Goal: Task Accomplishment & Management: Manage account settings

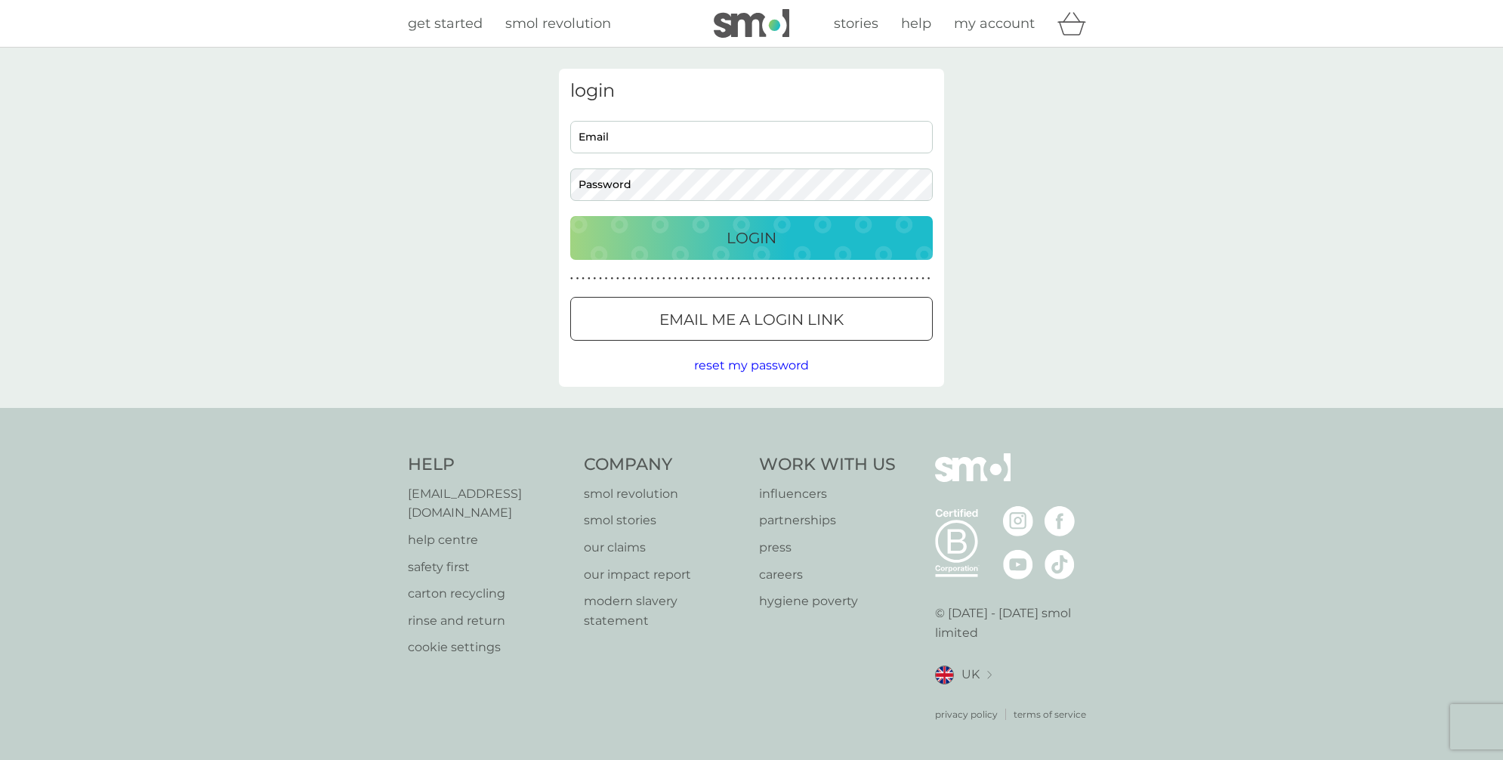
type input "[EMAIL_ADDRESS][DOMAIN_NAME]"
click at [694, 221] on button "Login" at bounding box center [751, 238] width 362 height 44
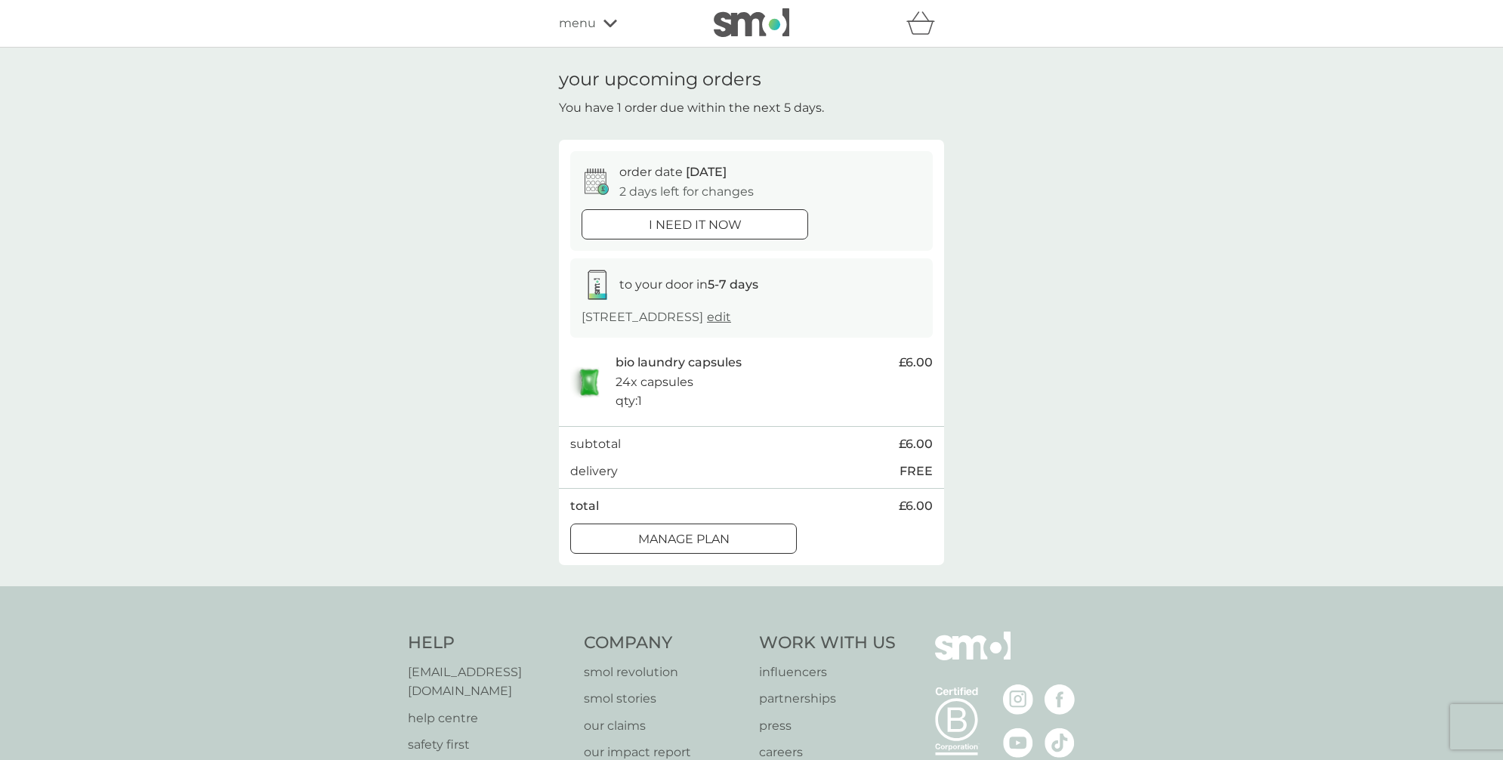
click at [660, 544] on div at bounding box center [683, 539] width 54 height 16
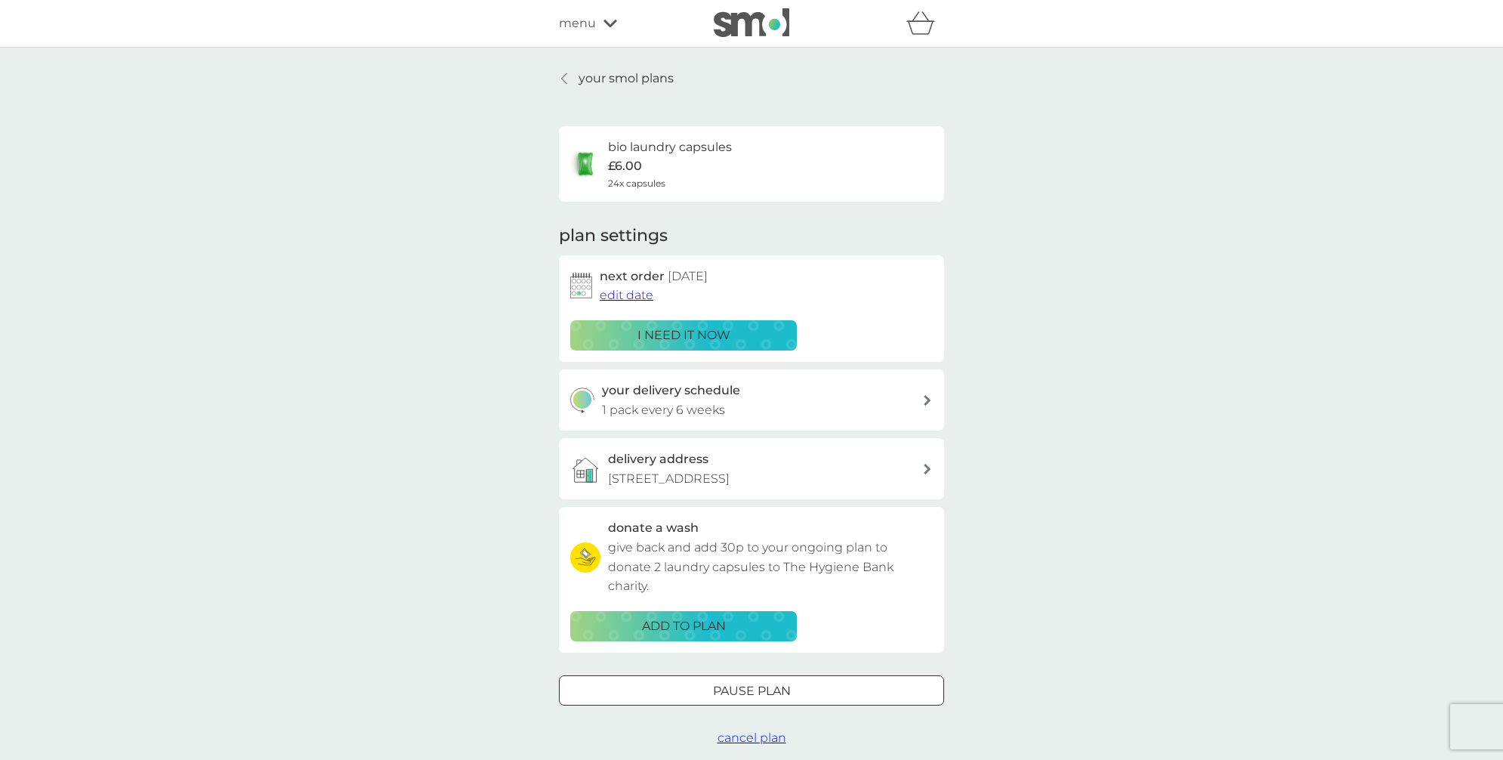
click at [583, 80] on p "your smol plans" at bounding box center [625, 79] width 95 height 20
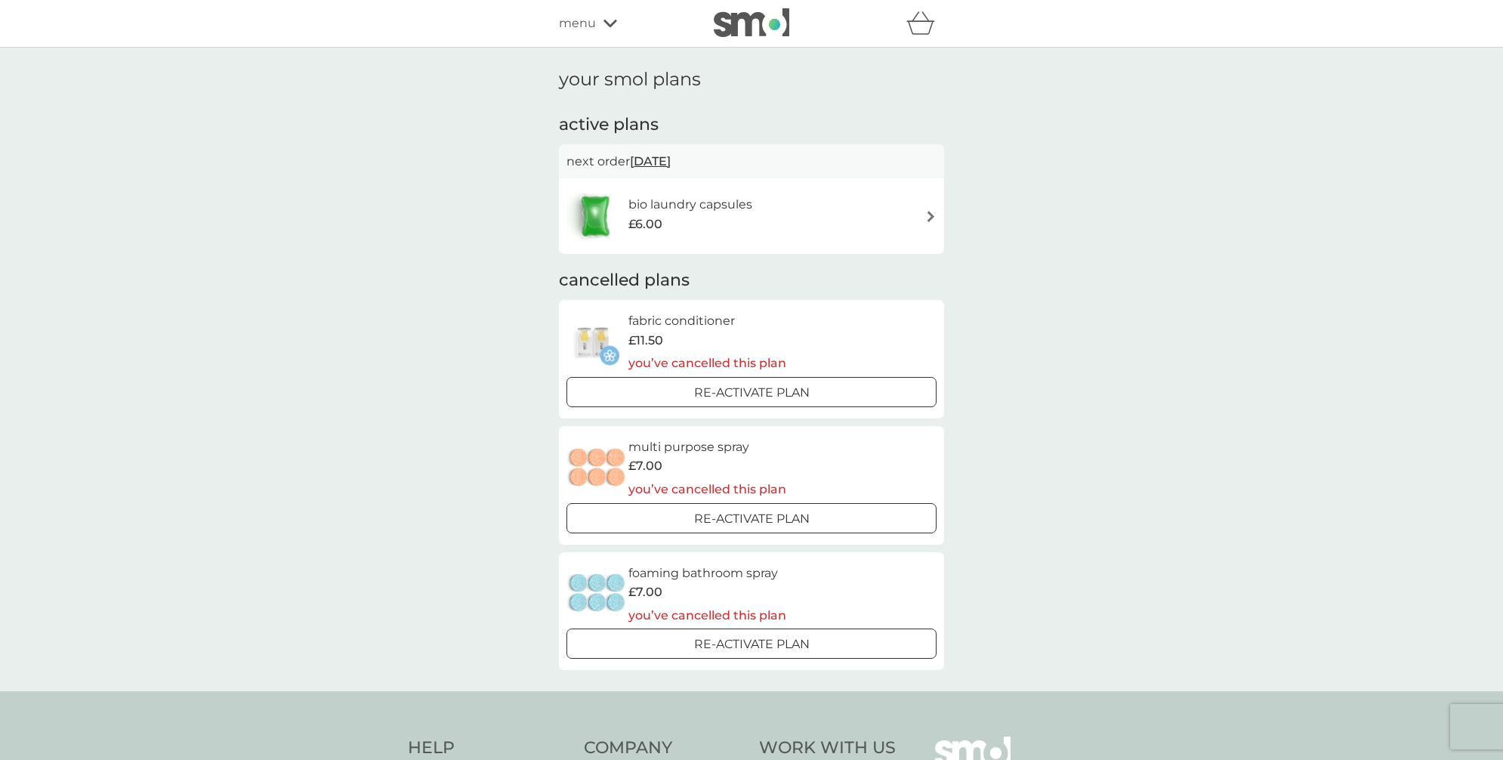
click at [610, 23] on icon at bounding box center [610, 23] width 14 height 9
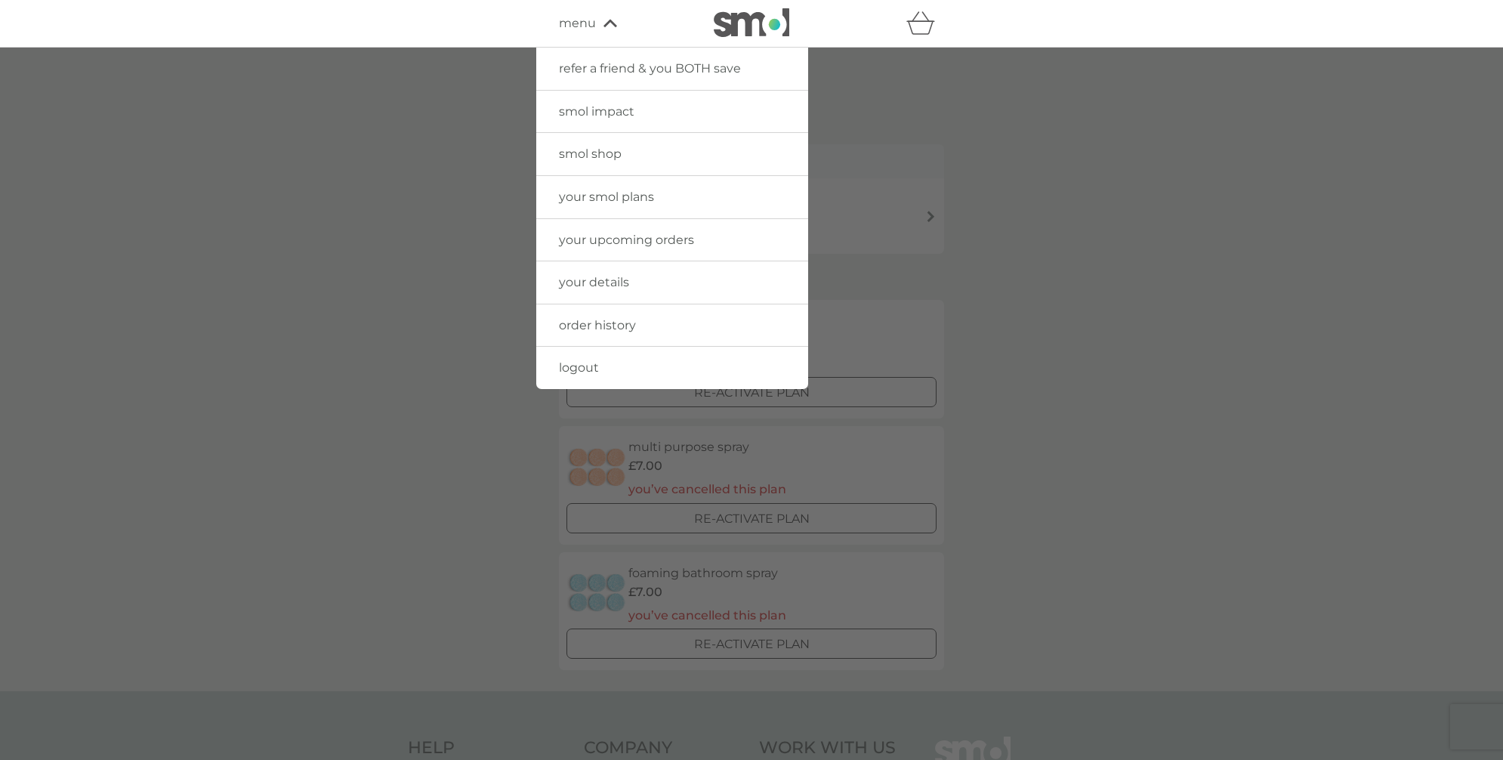
click at [917, 153] on div at bounding box center [751, 428] width 1503 height 760
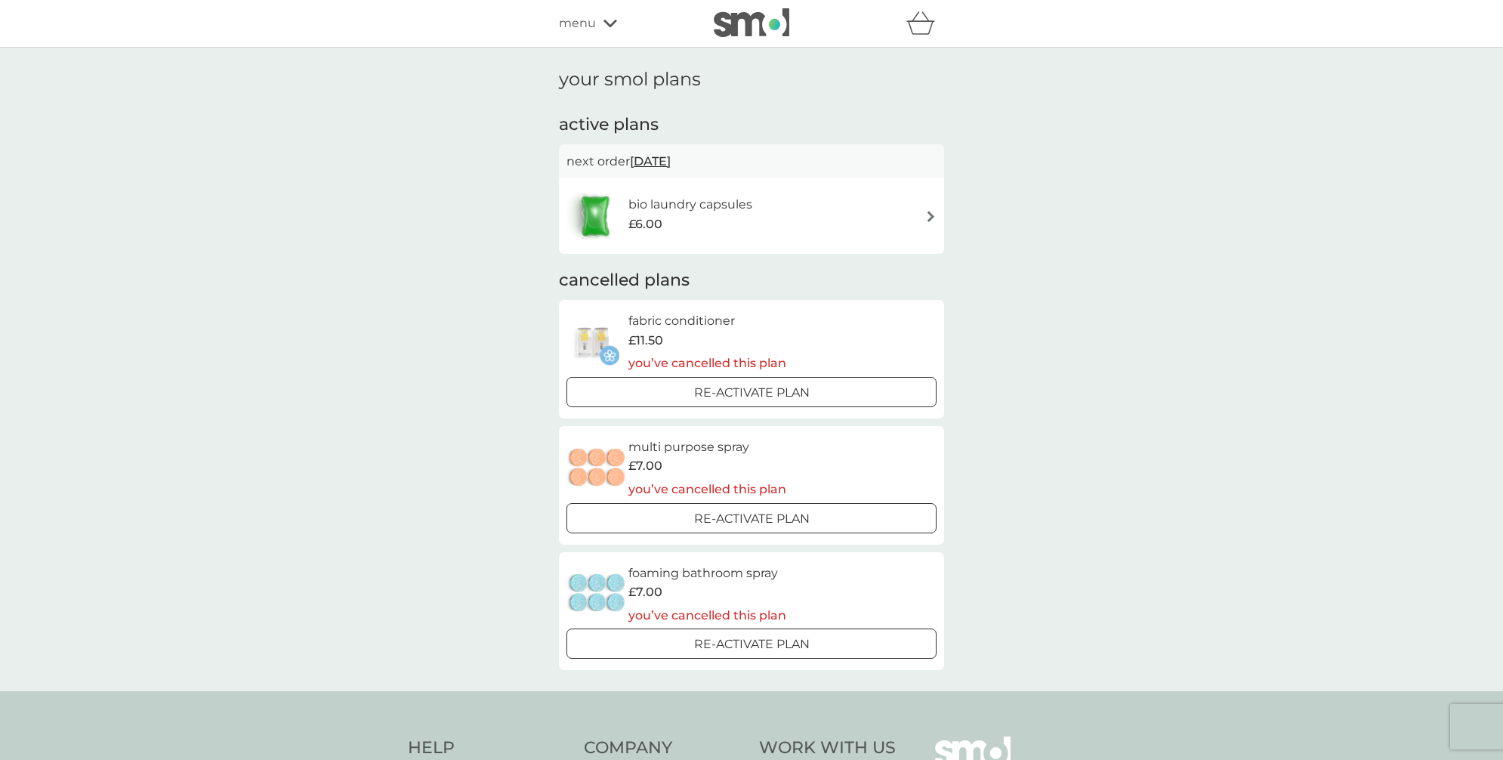
click at [754, 29] on img at bounding box center [752, 22] width 76 height 29
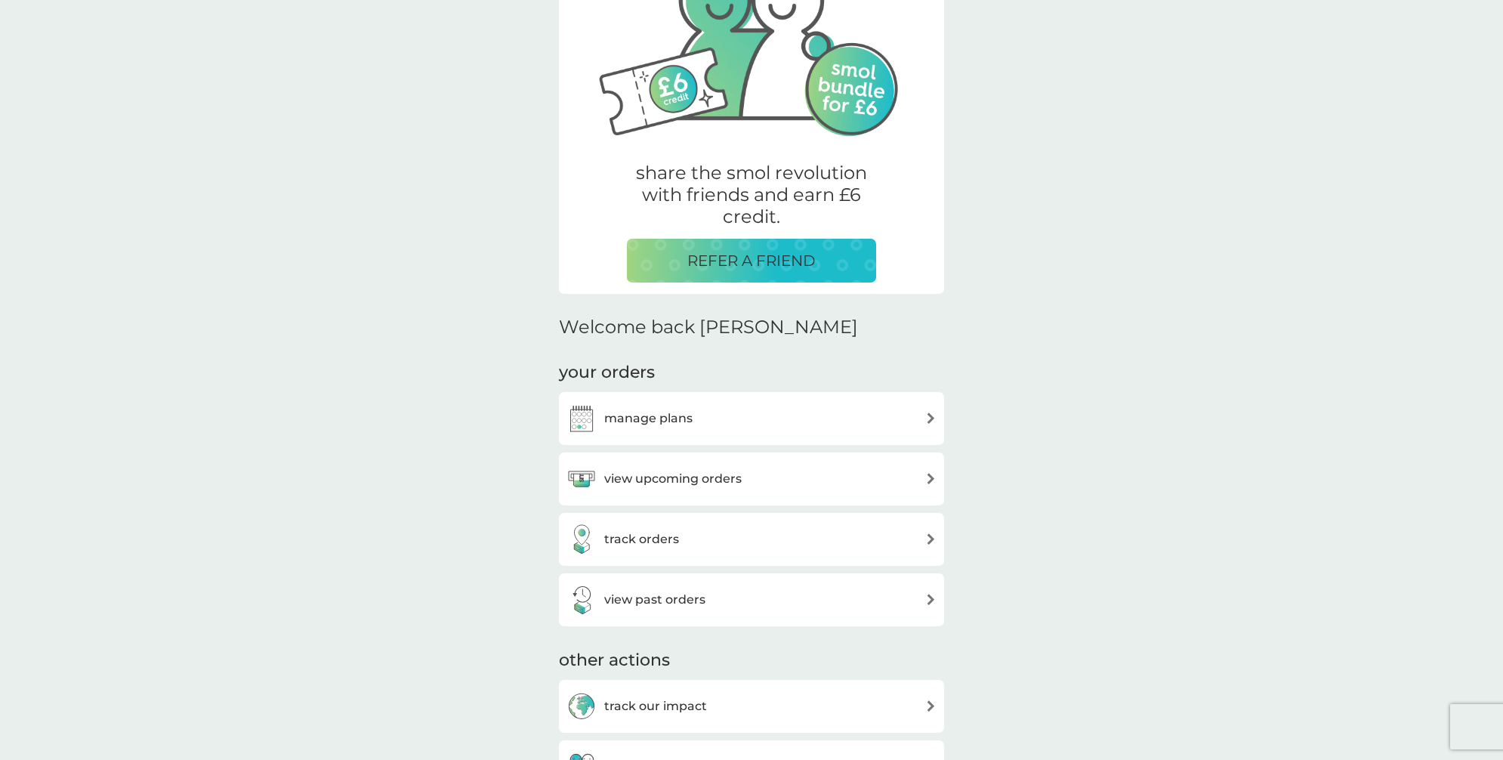
scroll to position [193, 0]
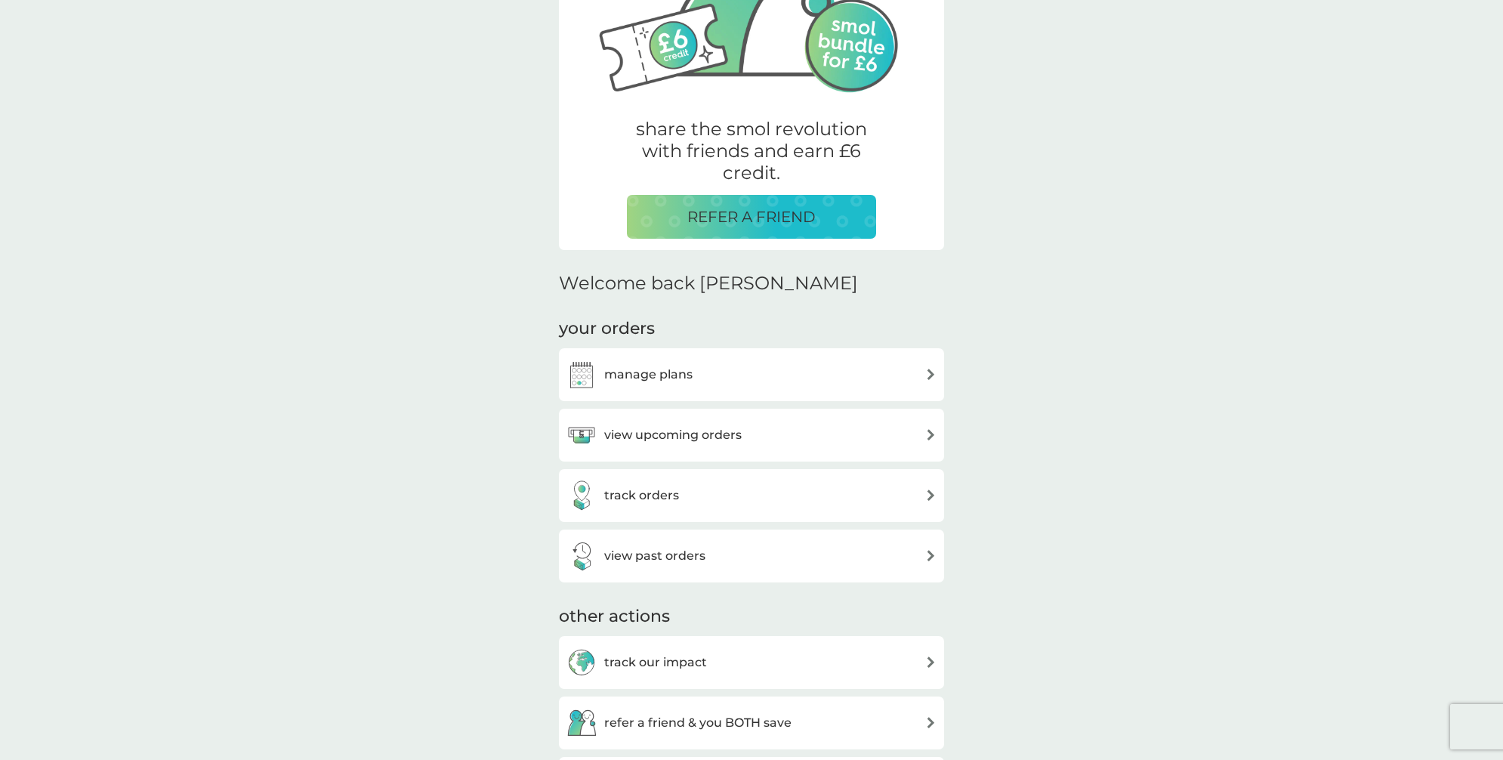
click at [720, 425] on h3 "view upcoming orders" at bounding box center [672, 435] width 137 height 20
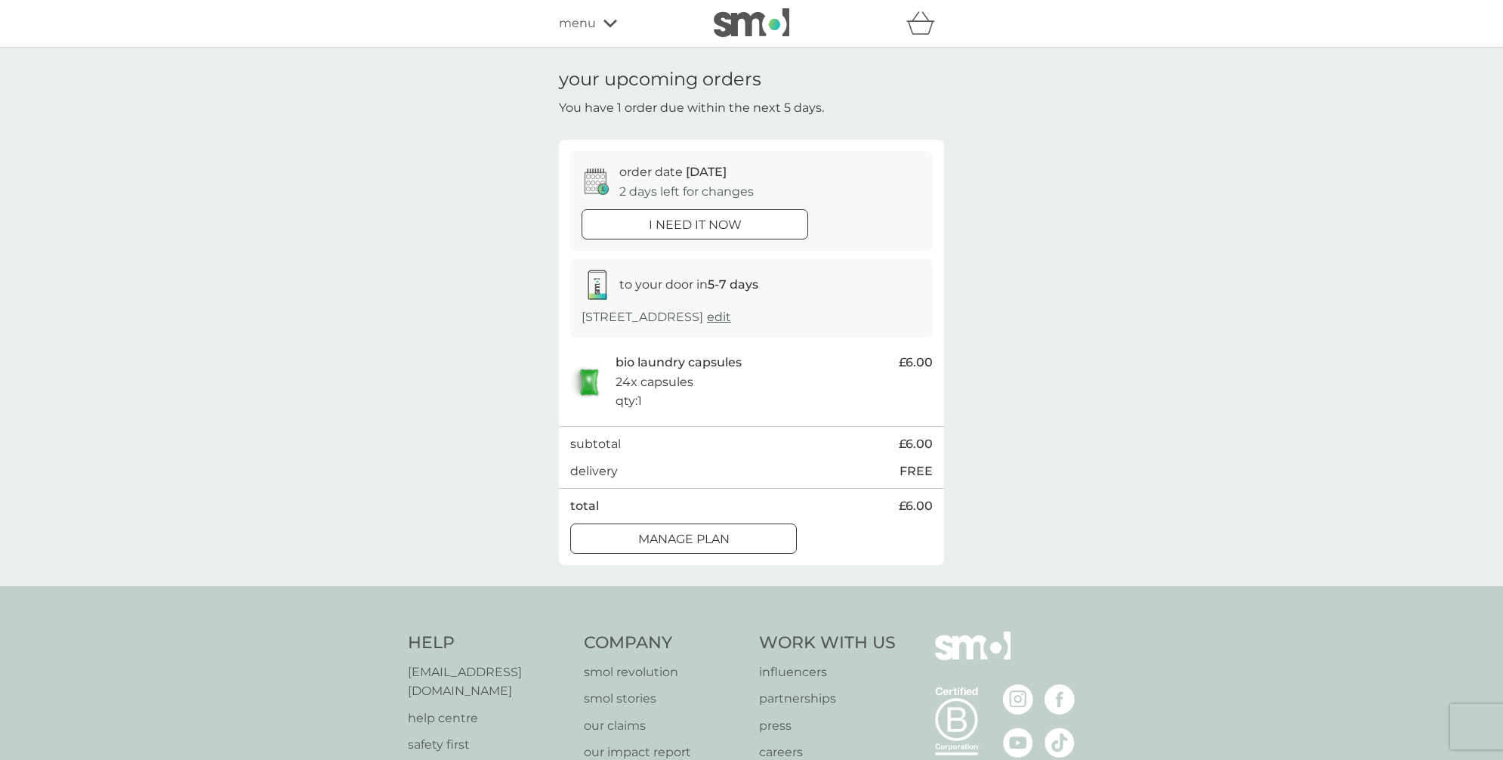
click at [665, 541] on div at bounding box center [683, 539] width 54 height 16
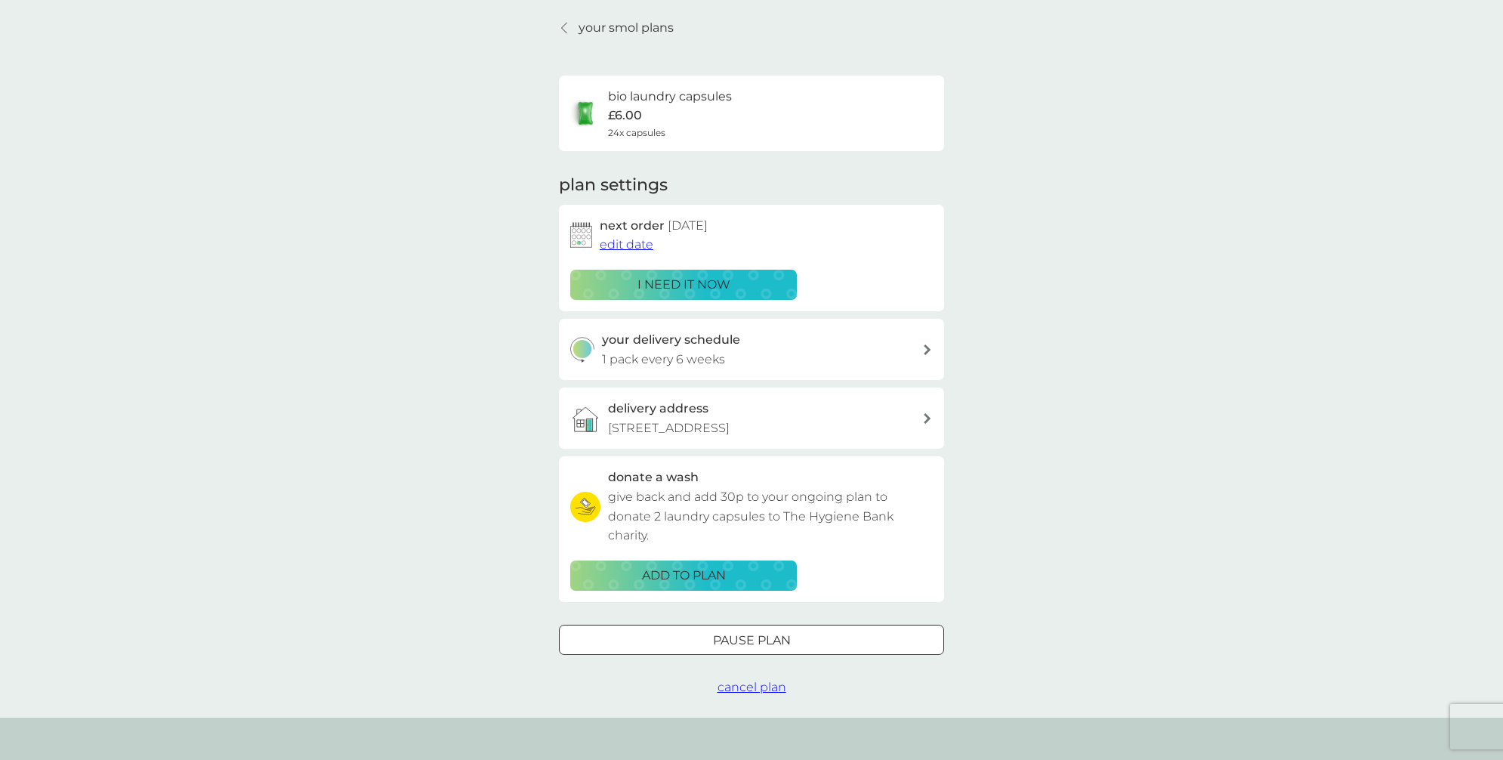
scroll to position [139, 0]
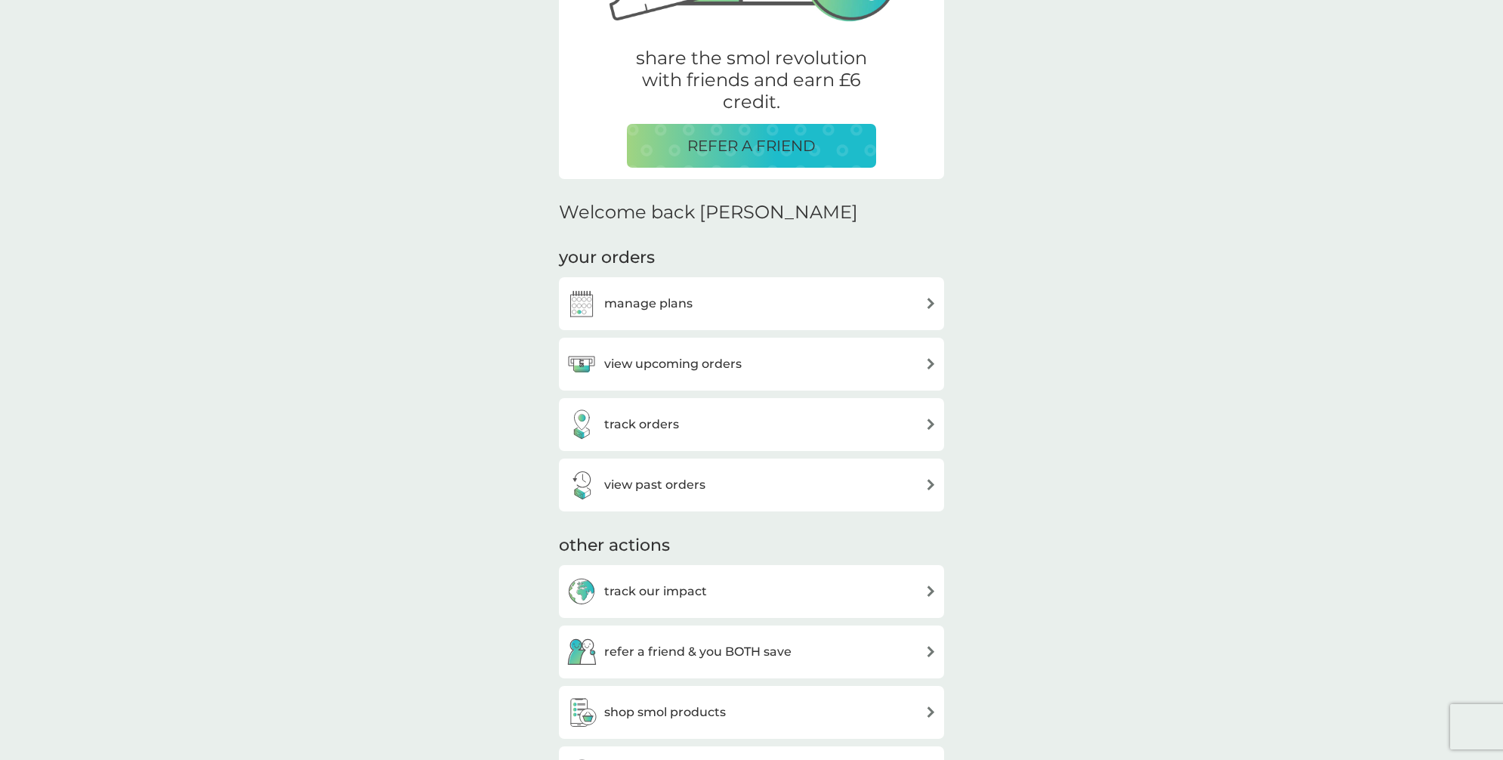
scroll to position [293, 0]
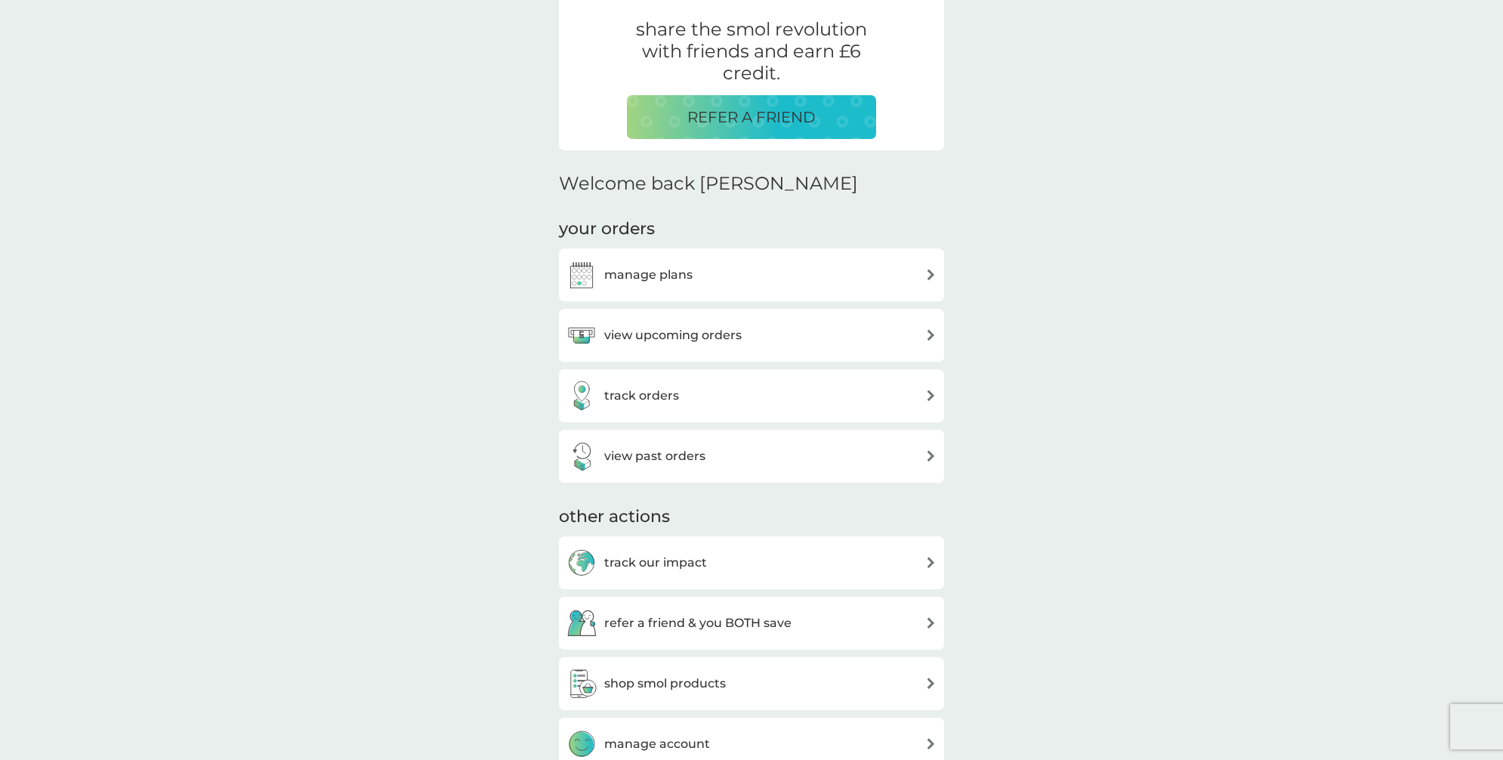
click at [674, 466] on div "view past orders" at bounding box center [635, 456] width 139 height 30
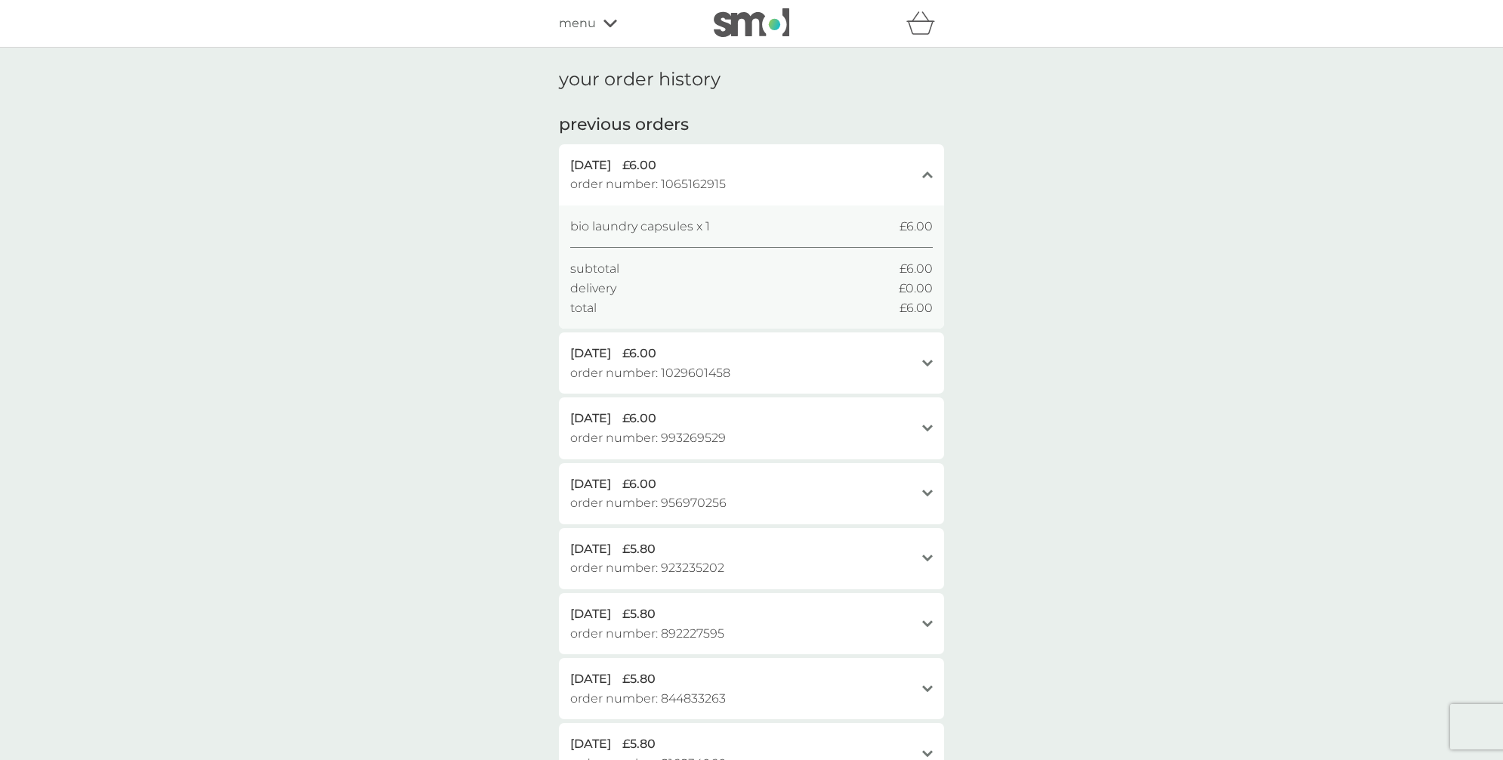
scroll to position [293, 0]
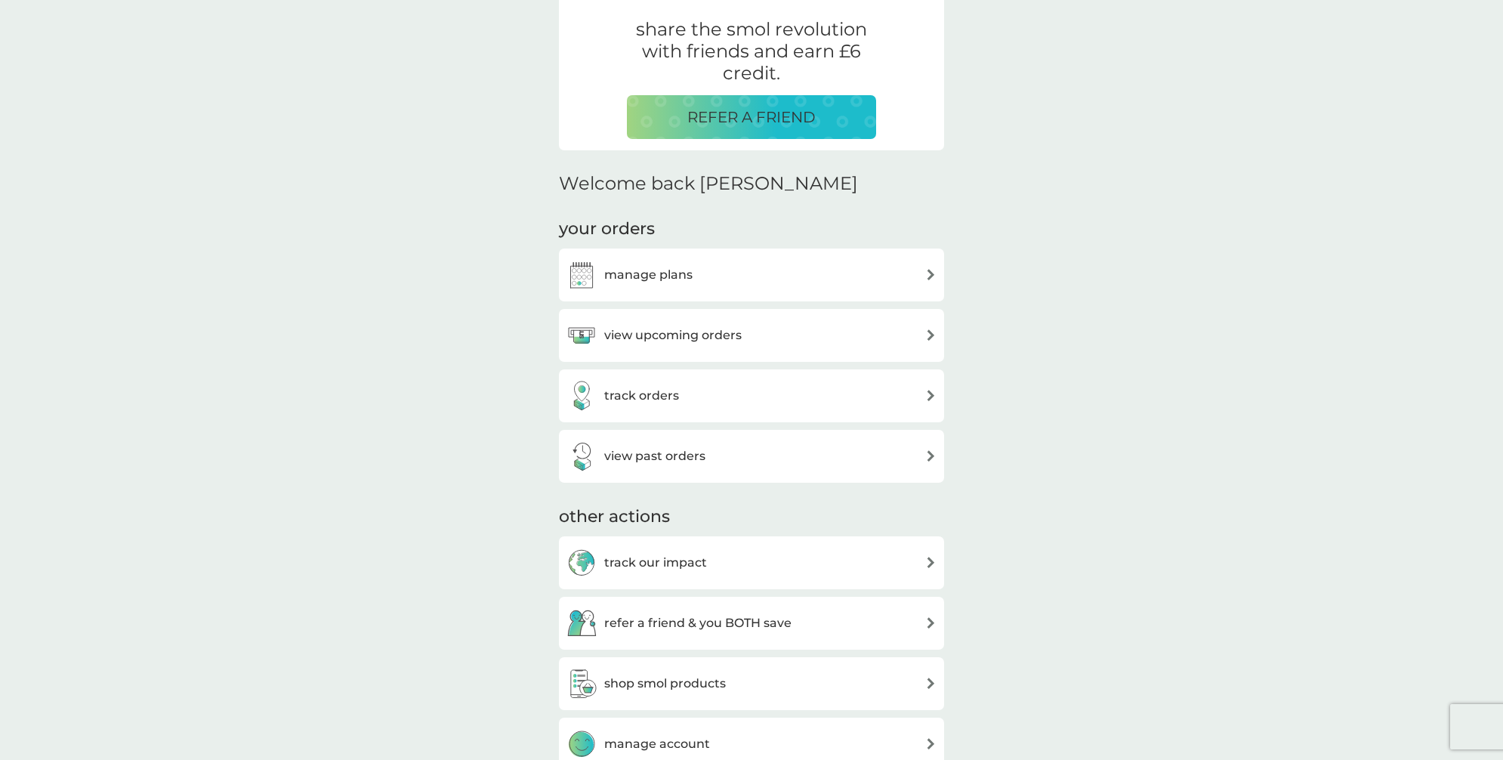
click at [674, 284] on h3 "manage plans" at bounding box center [648, 275] width 88 height 20
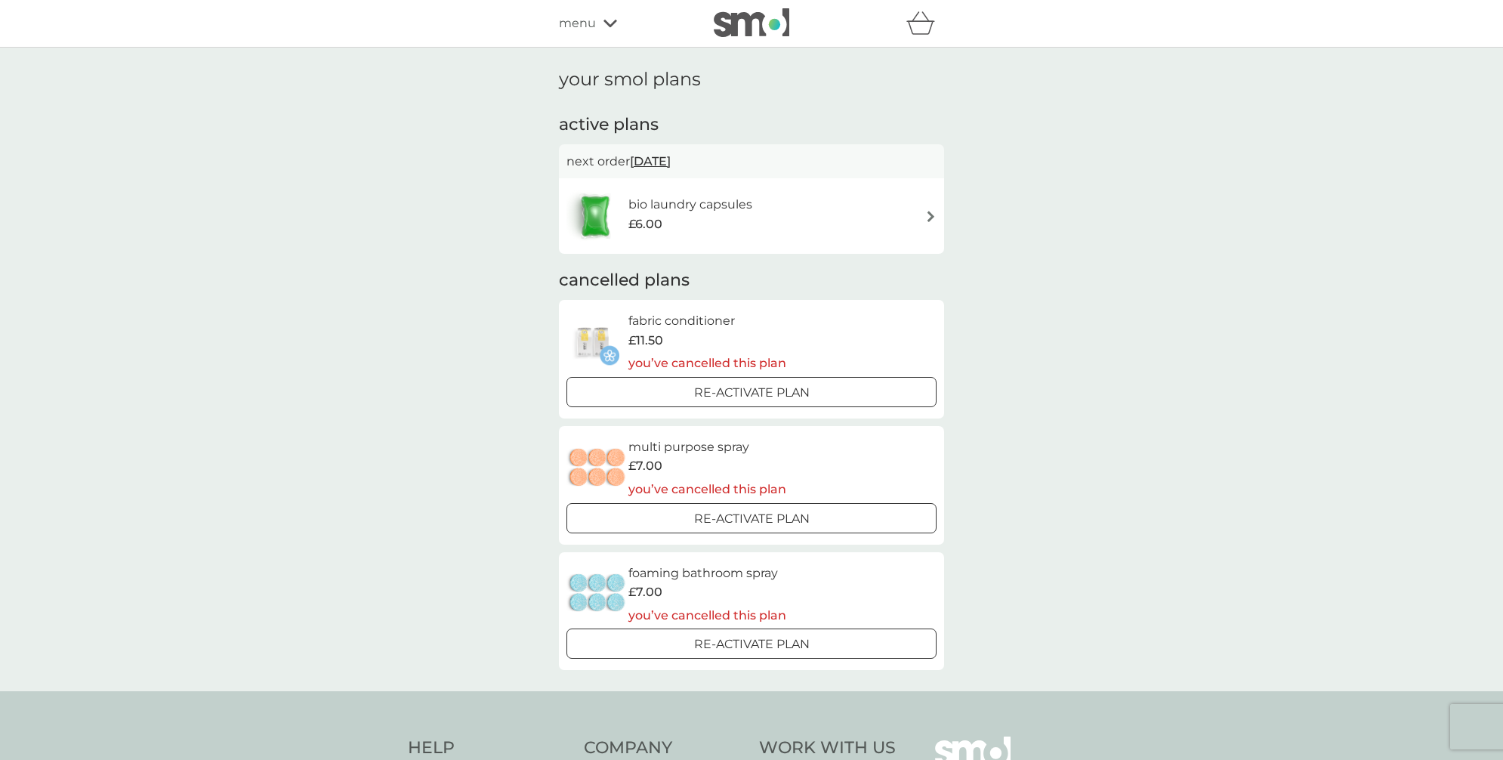
click at [664, 321] on h6 "fabric conditioner" at bounding box center [707, 321] width 158 height 20
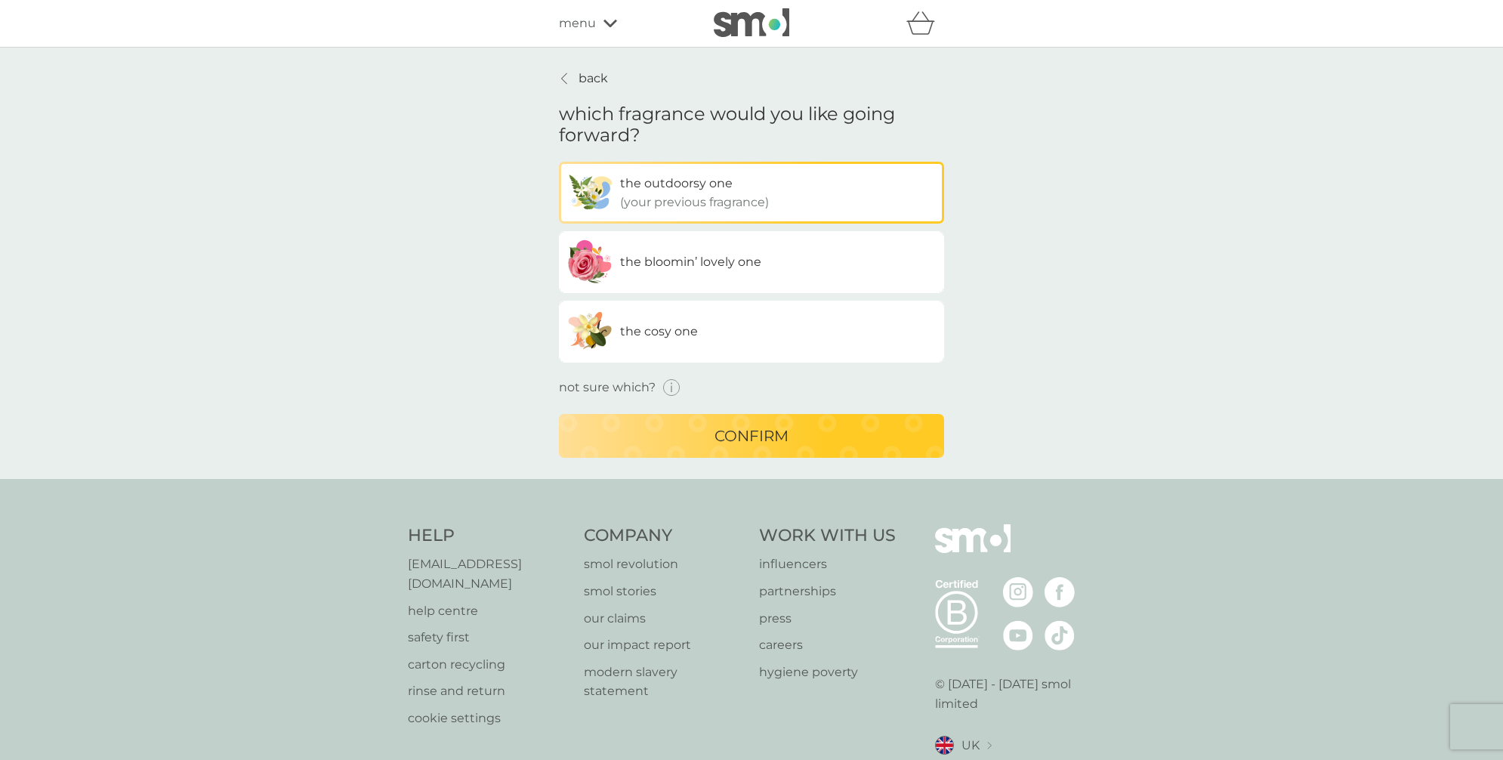
click at [593, 88] on div "back which fragrance would you like going forward? the outdoorsy one (your prev…" at bounding box center [751, 263] width 385 height 389
click at [670, 390] on icon "button" at bounding box center [671, 388] width 2 height 7
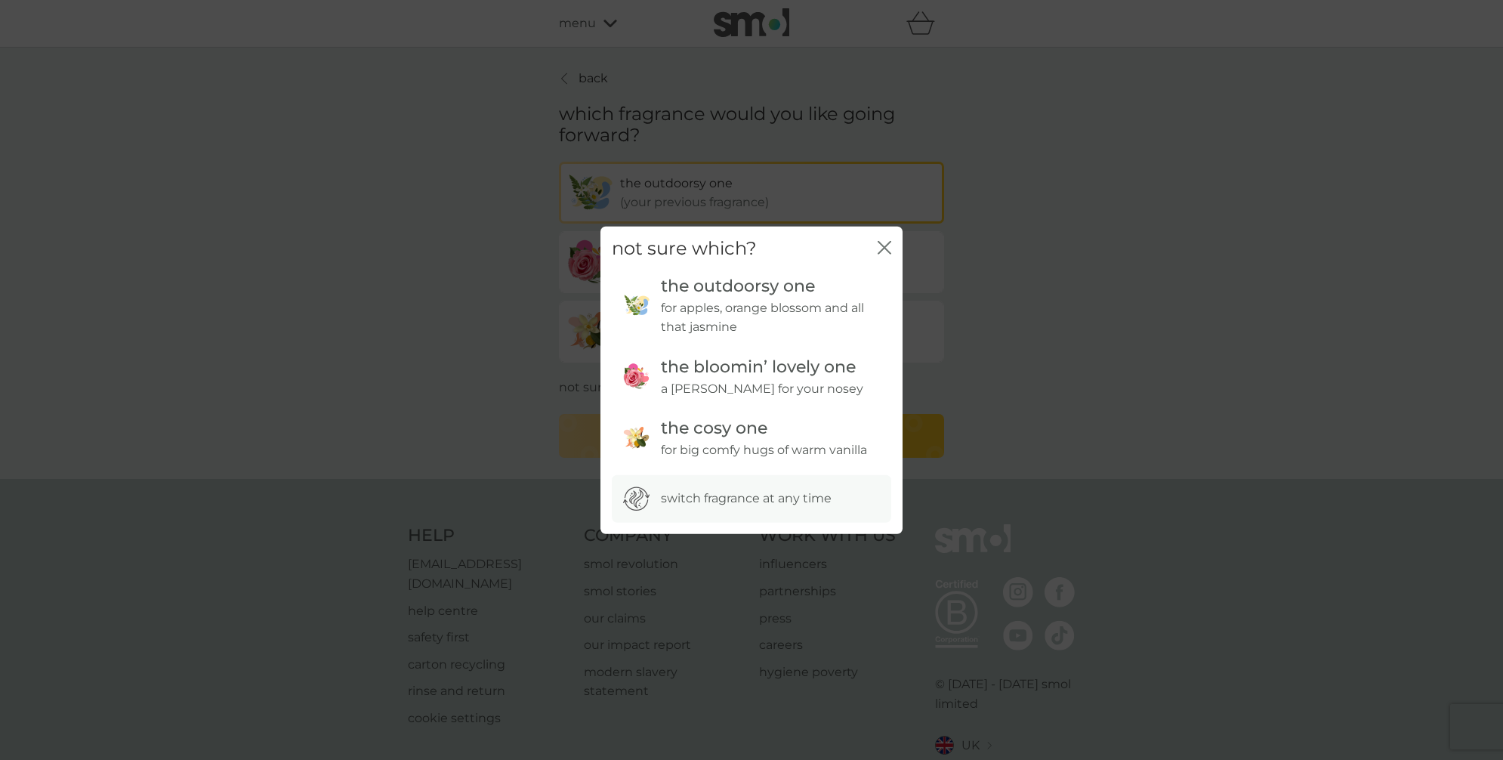
click at [886, 247] on icon "close" at bounding box center [884, 248] width 14 height 14
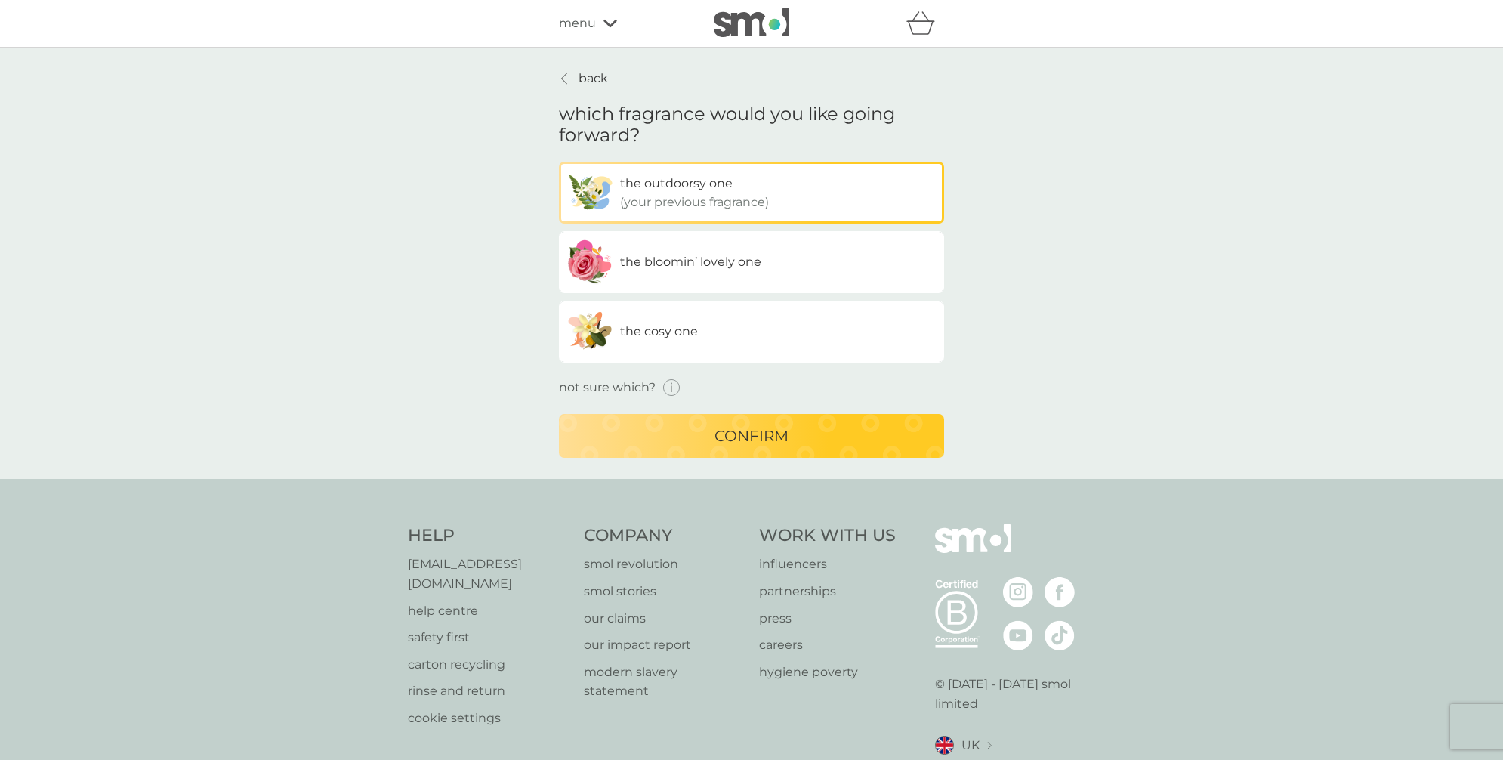
click at [732, 430] on p "confirm" at bounding box center [751, 436] width 74 height 24
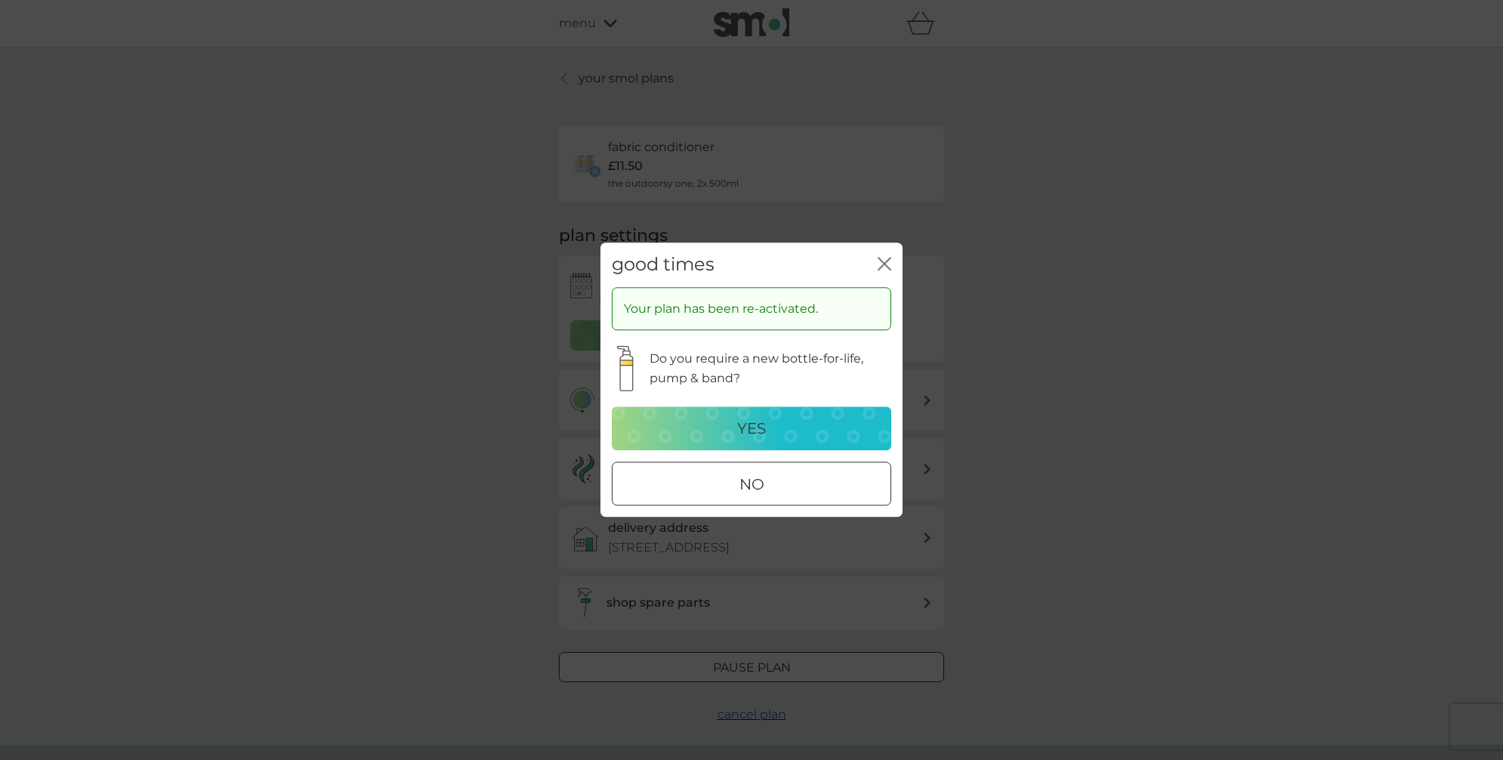
click at [747, 488] on div at bounding box center [751, 484] width 54 height 16
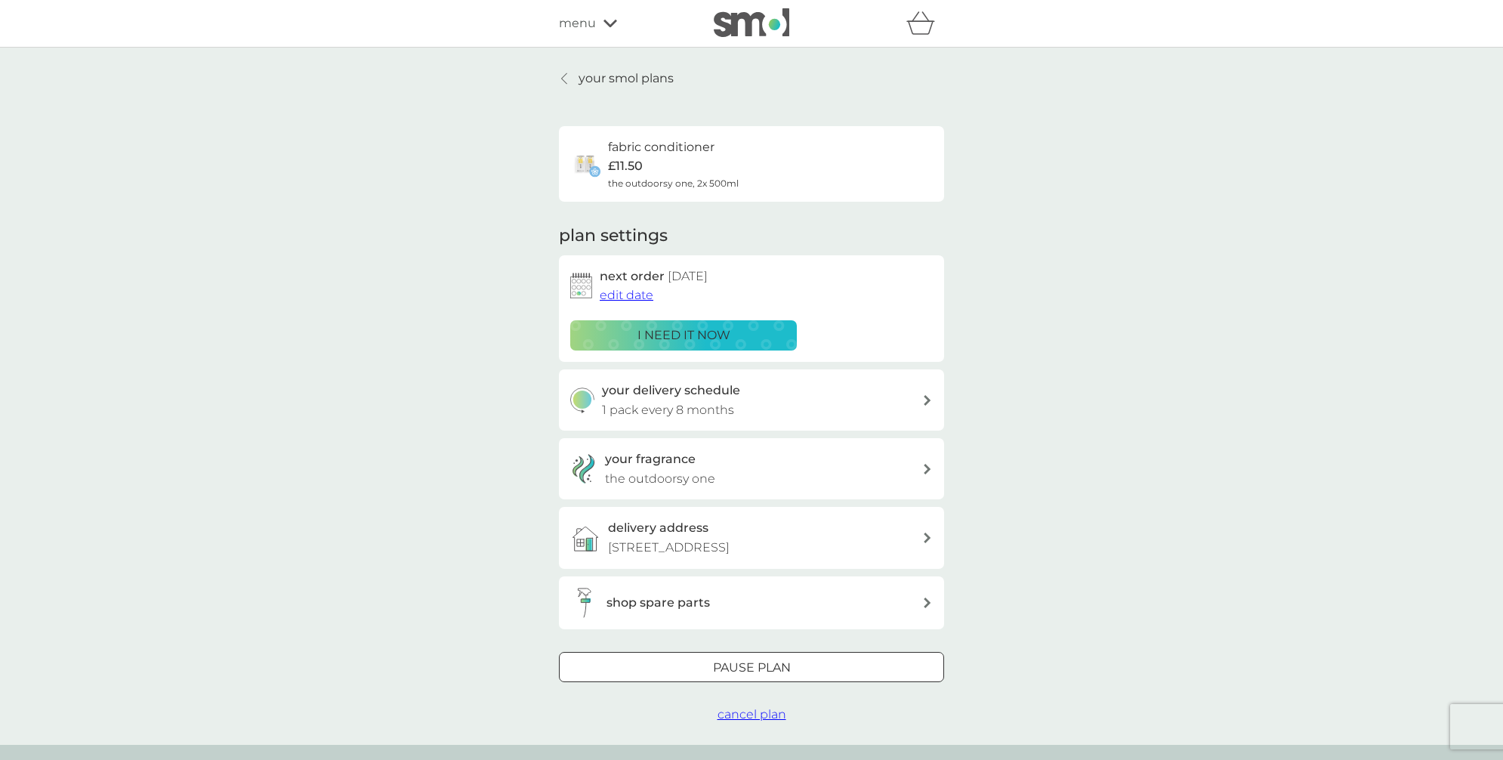
scroll to position [18, 0]
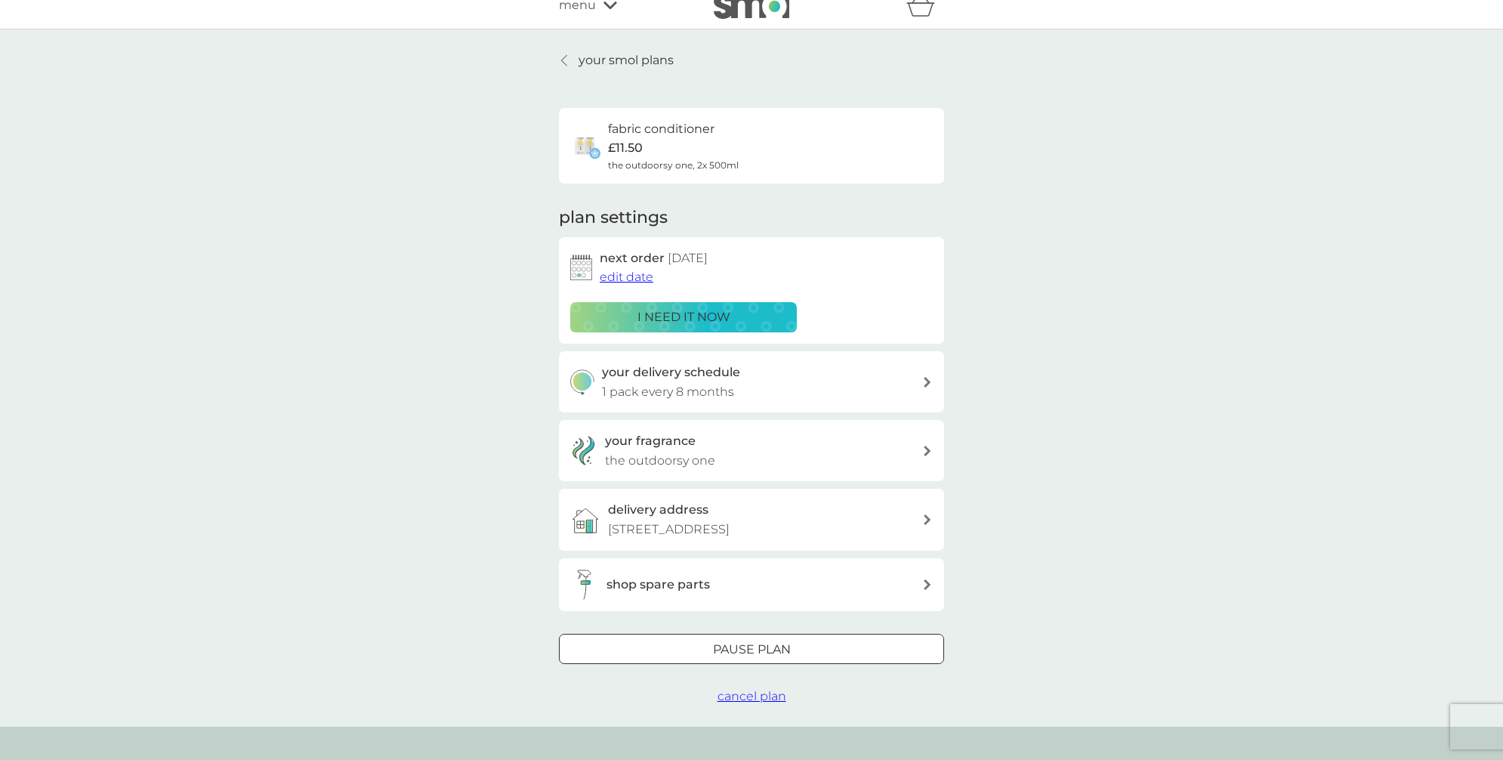
click at [613, 63] on p "your smol plans" at bounding box center [625, 61] width 95 height 20
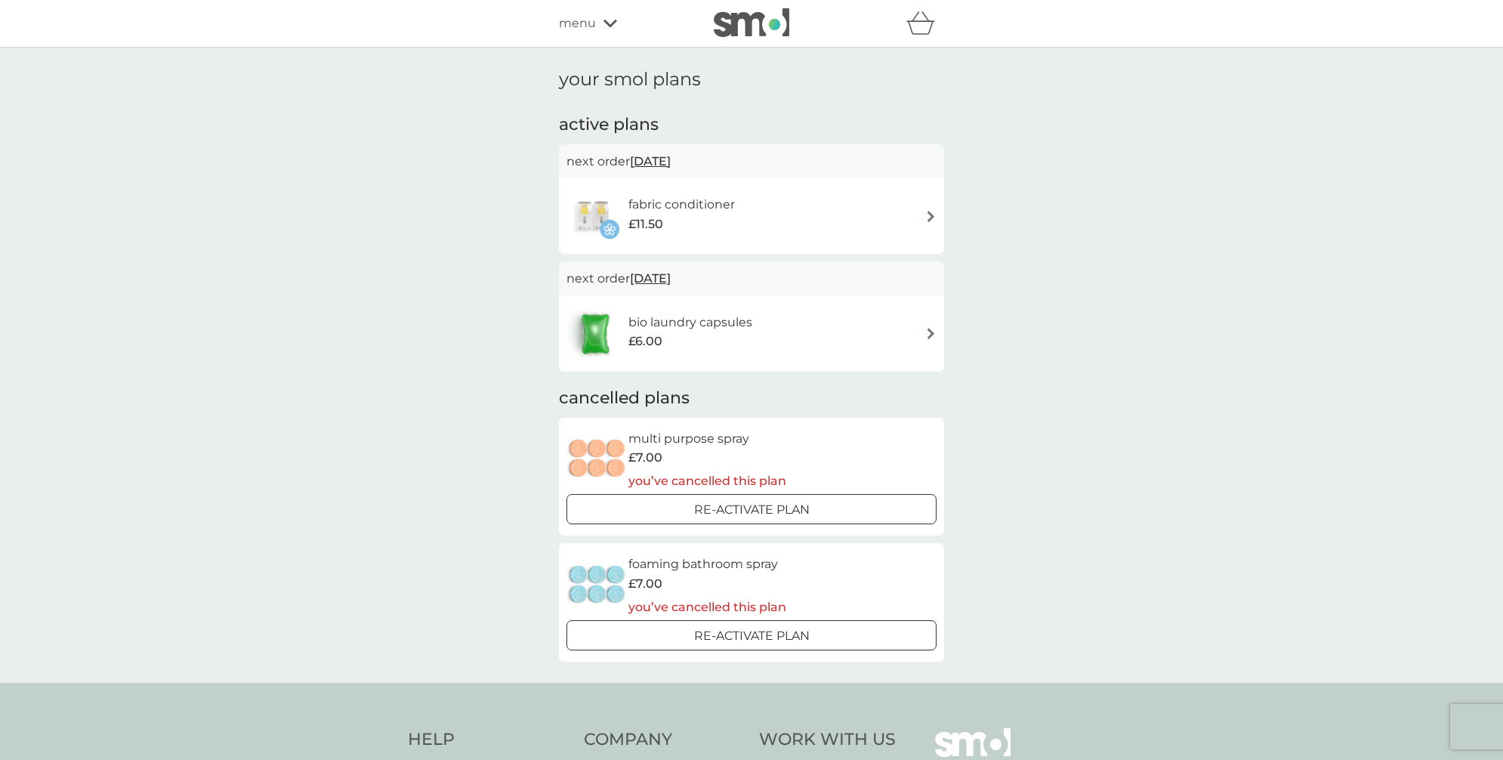
click at [732, 208] on h6 "fabric conditioner" at bounding box center [681, 205] width 106 height 20
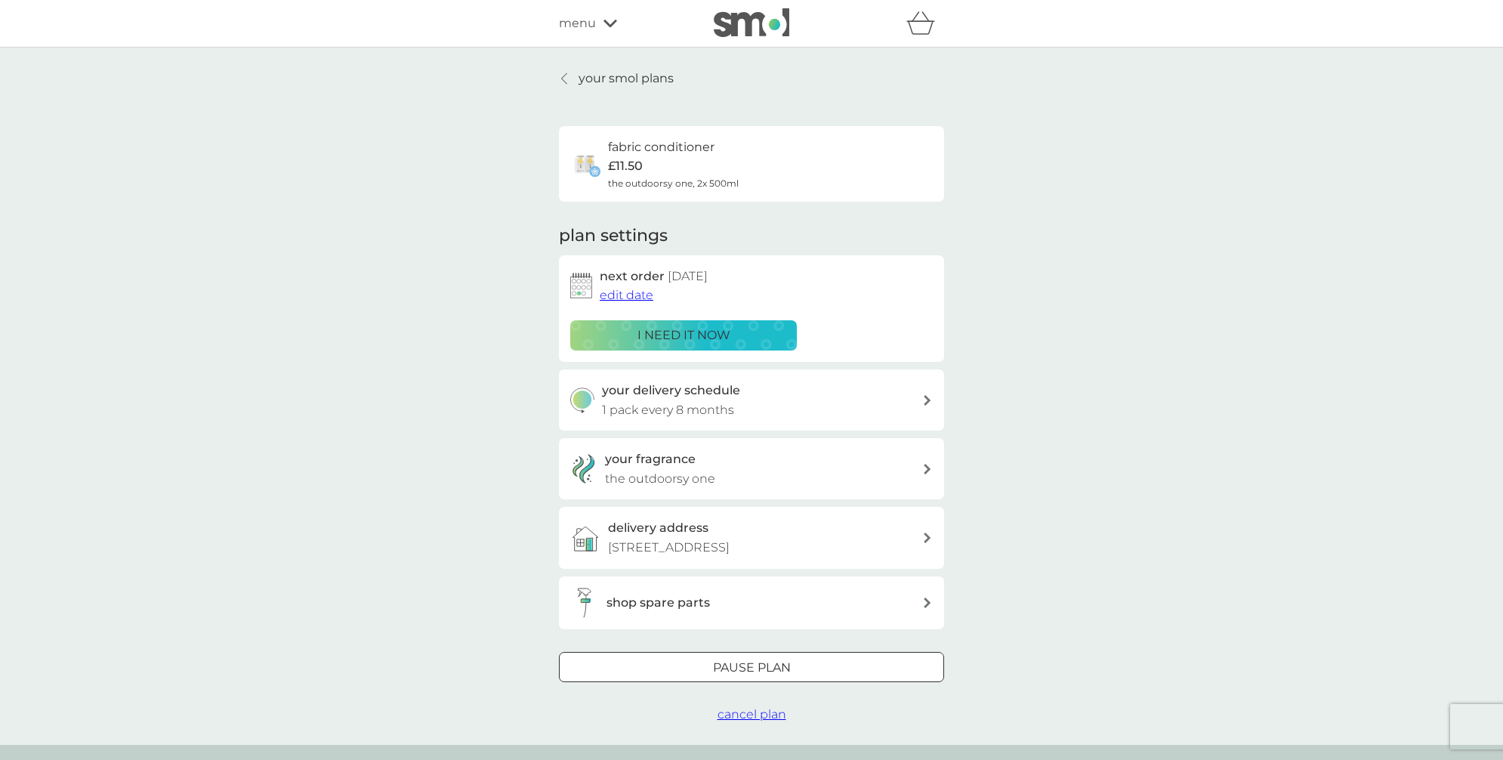
click at [633, 289] on span "edit date" at bounding box center [627, 295] width 54 height 14
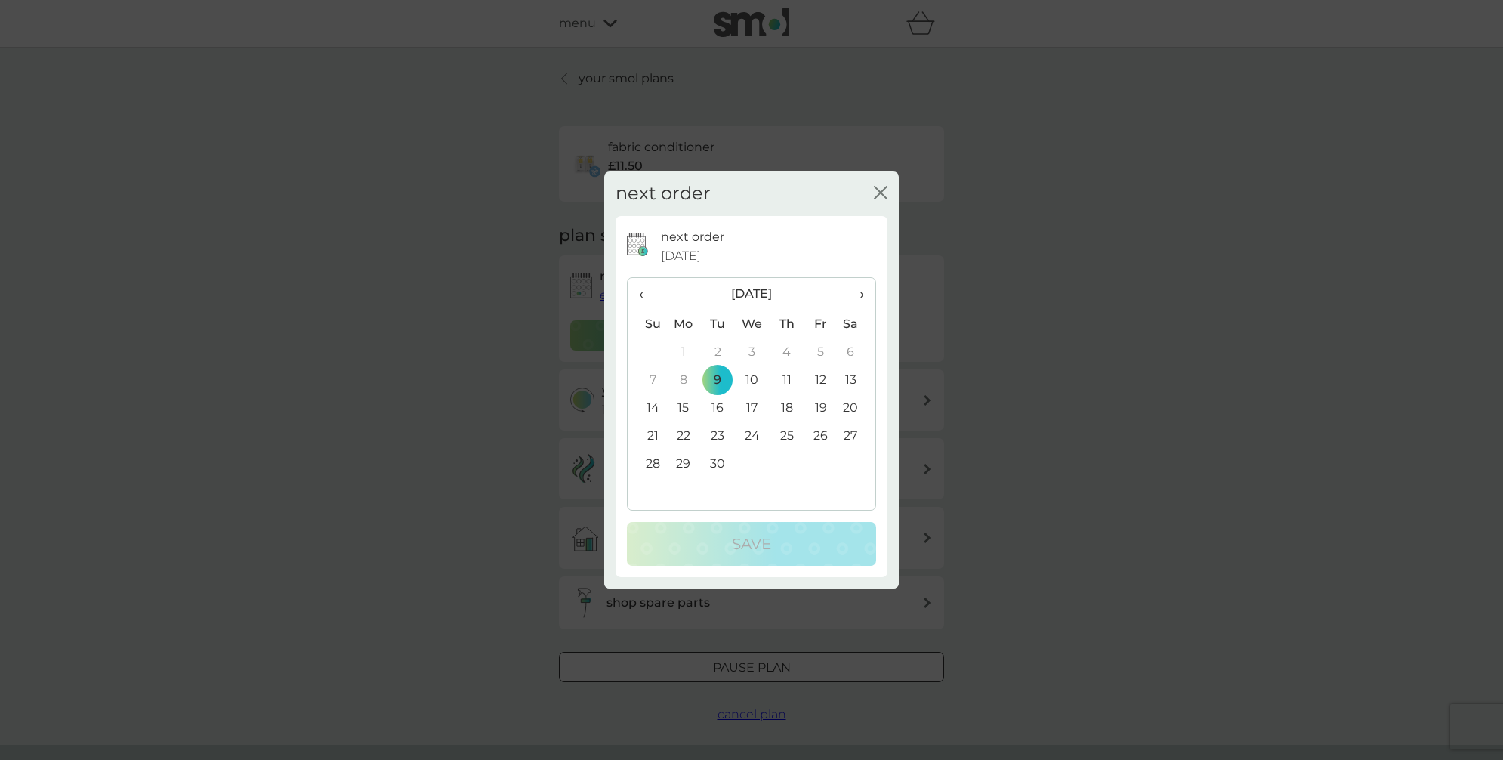
click at [782, 383] on td "11" at bounding box center [786, 380] width 34 height 28
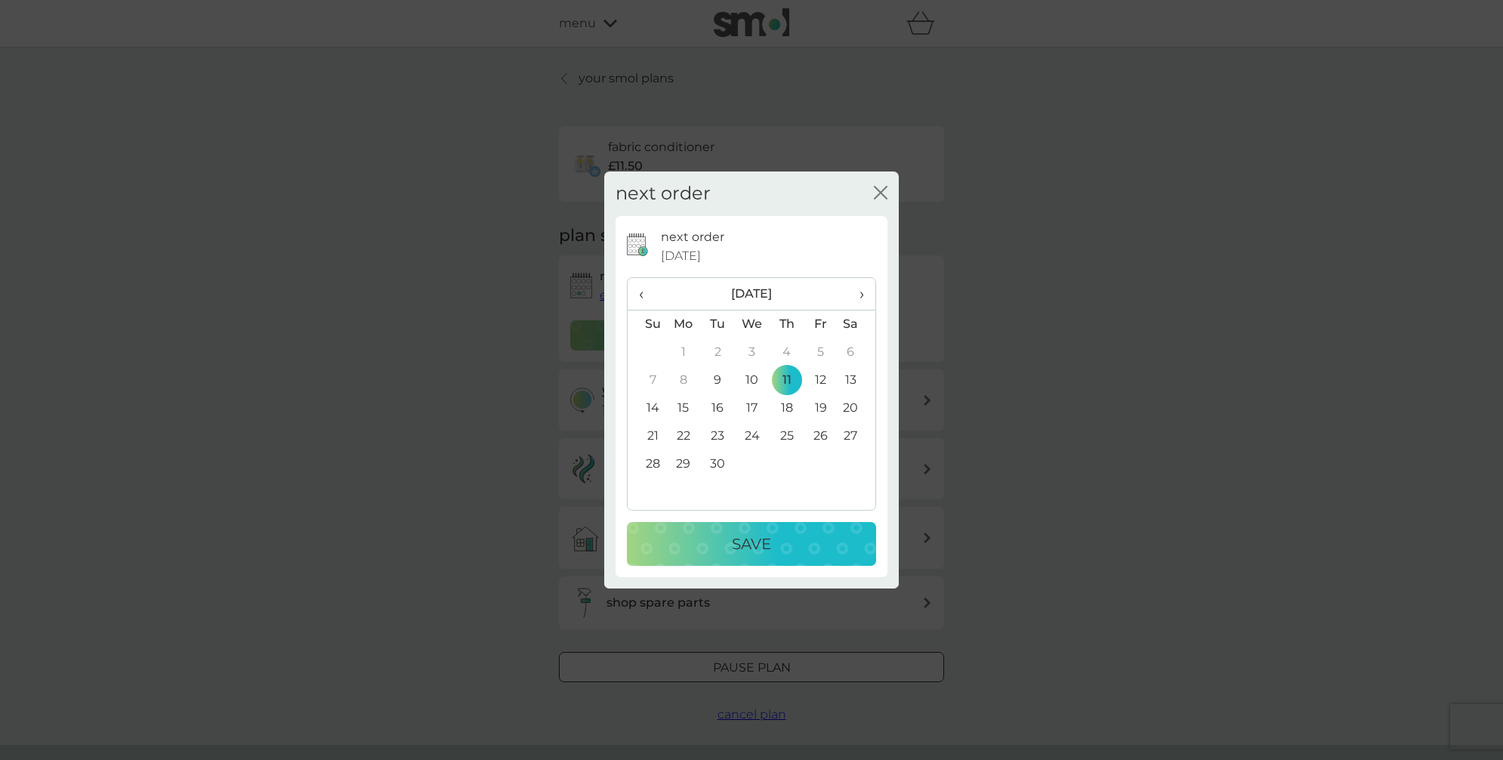
click at [752, 372] on td "10" at bounding box center [752, 380] width 35 height 28
click at [742, 539] on p "Save" at bounding box center [751, 544] width 39 height 24
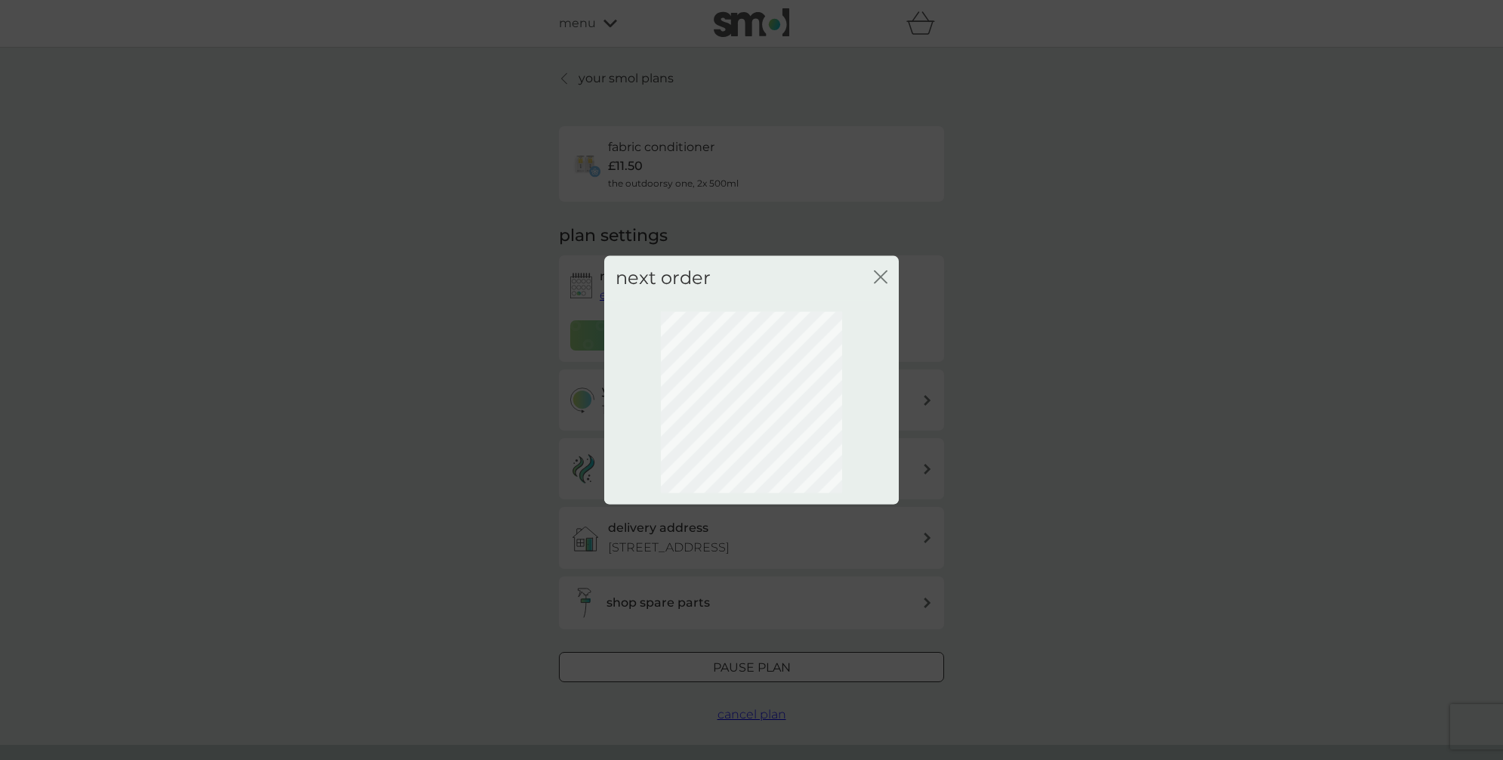
click at [883, 274] on icon "close" at bounding box center [883, 277] width 6 height 12
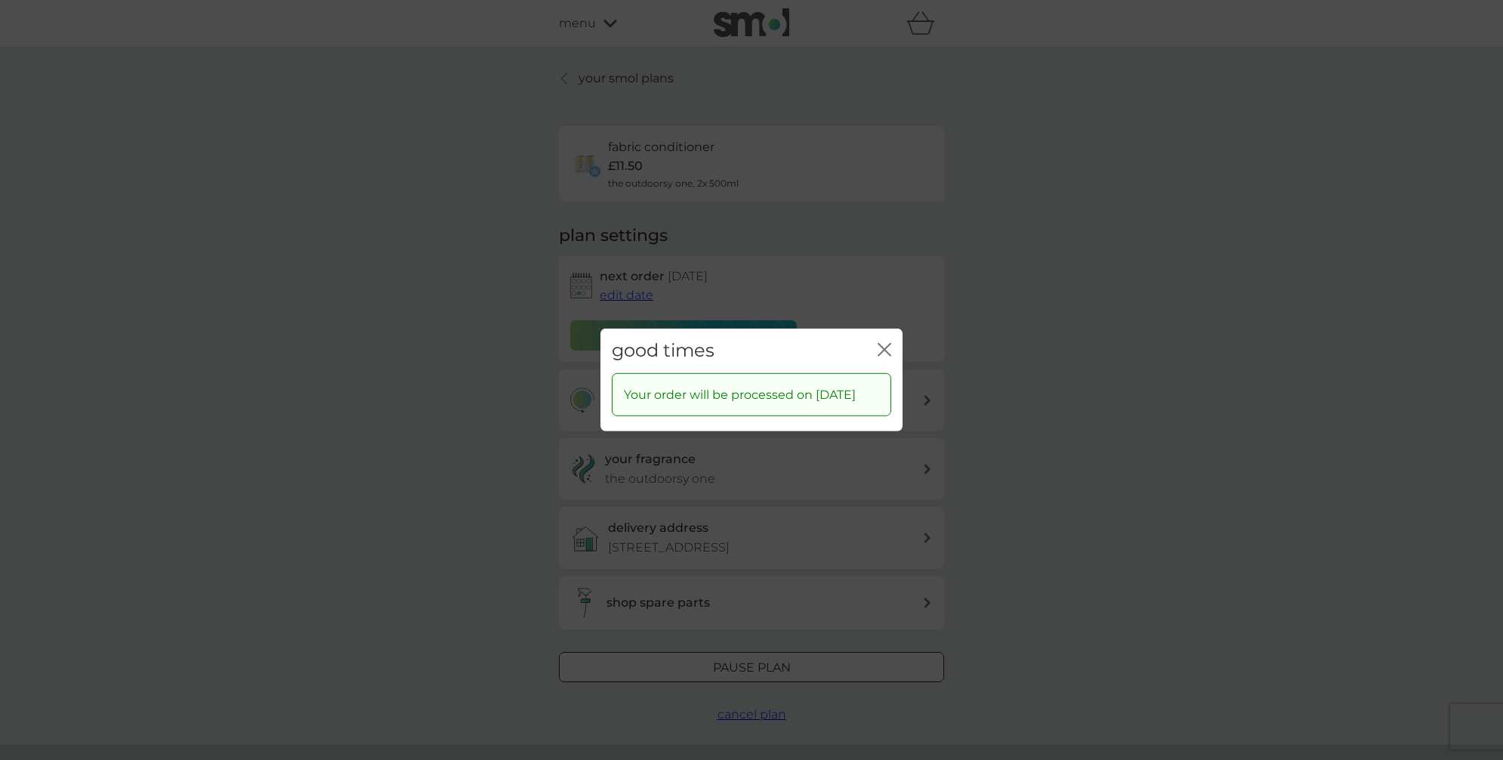
click at [885, 344] on icon "close" at bounding box center [887, 350] width 6 height 12
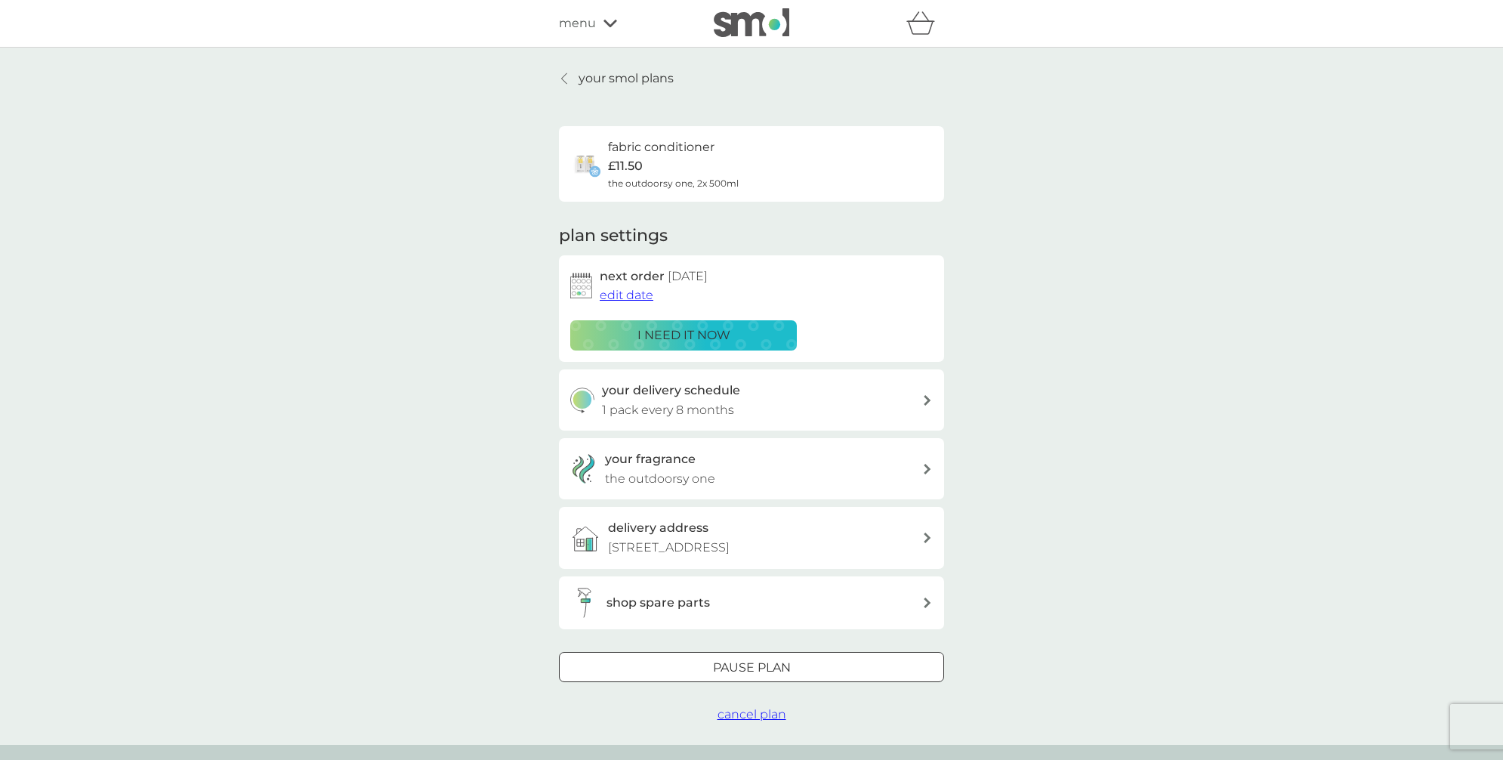
click at [655, 76] on p "your smol plans" at bounding box center [625, 79] width 95 height 20
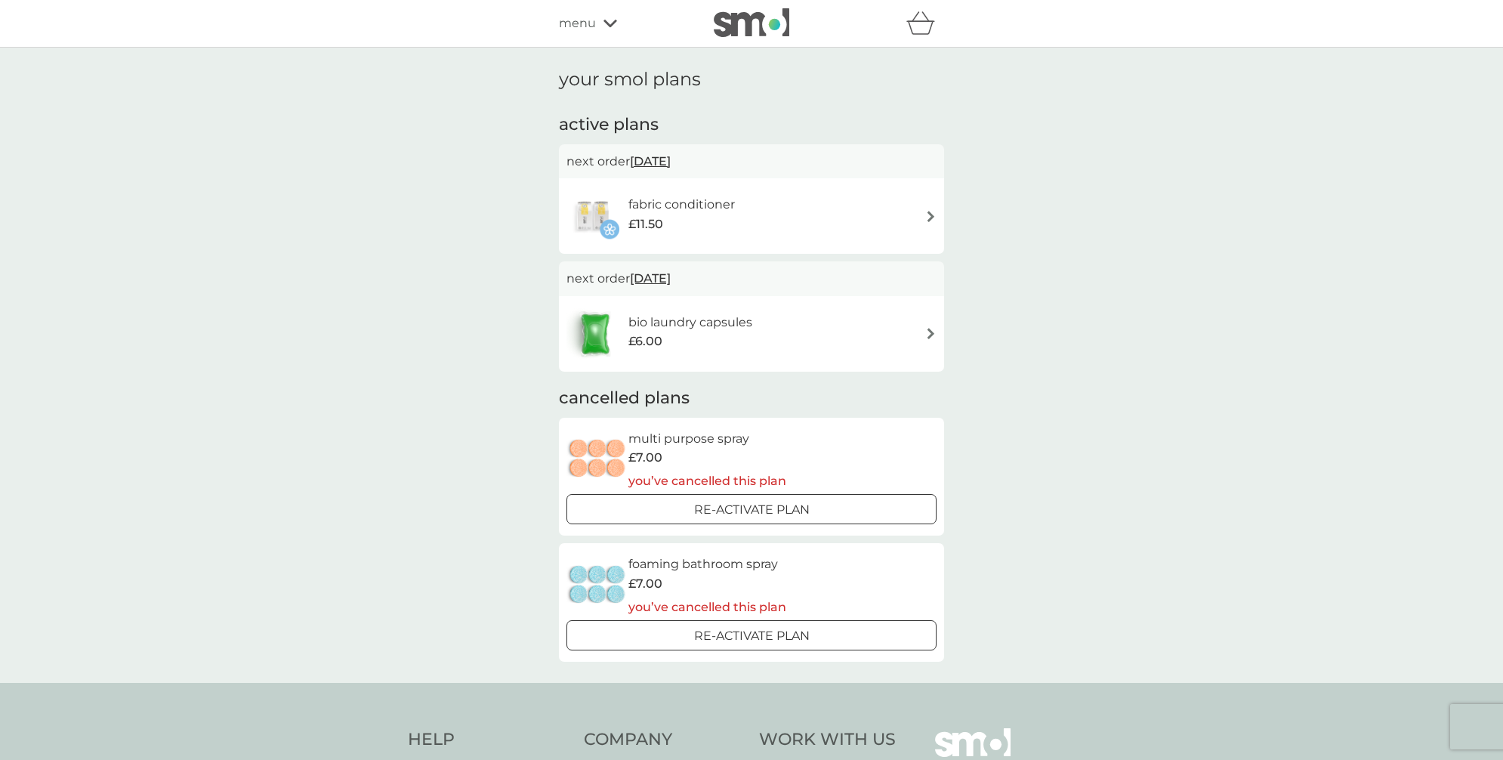
click at [662, 162] on span "10 Sep 2025" at bounding box center [650, 160] width 41 height 29
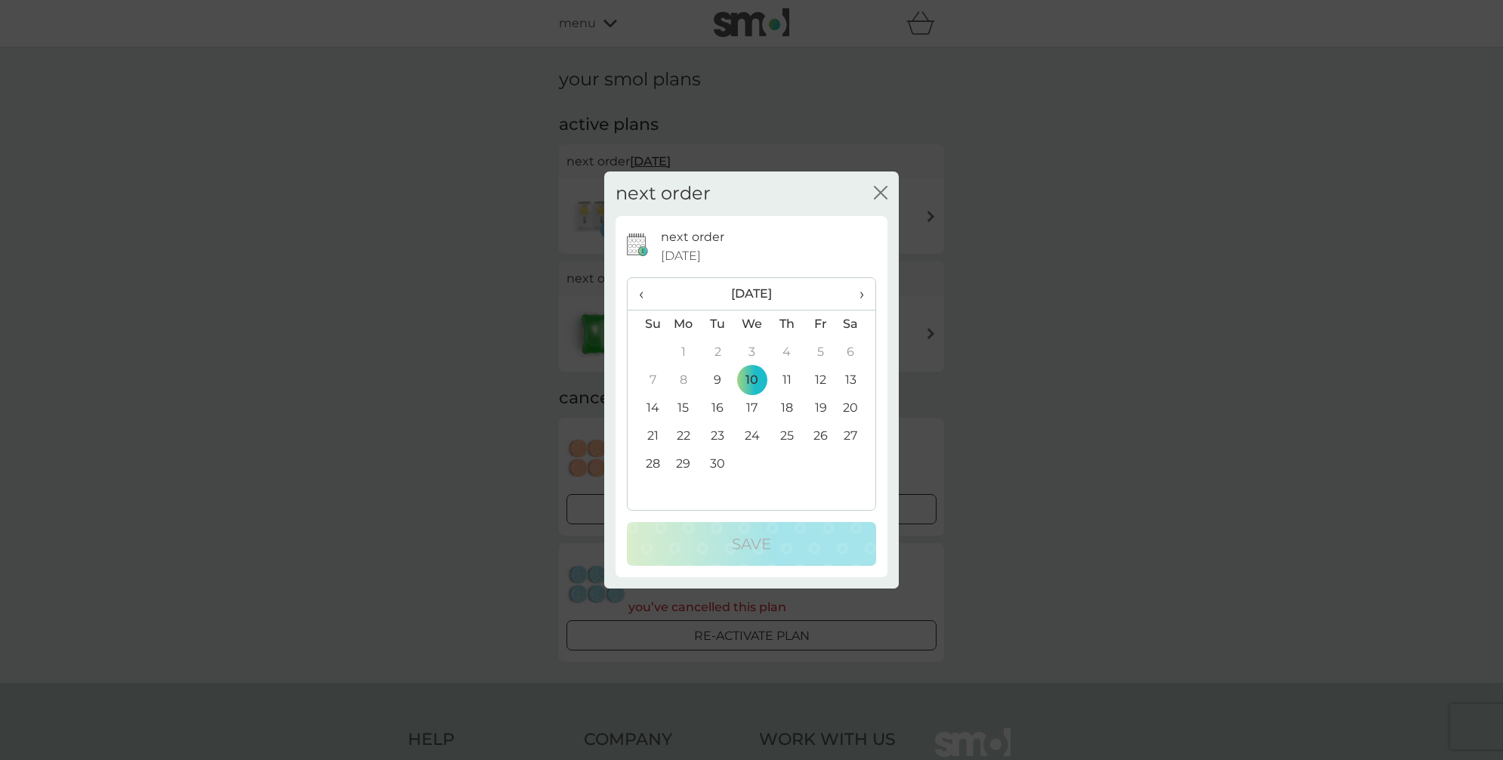
click at [783, 382] on td "11" at bounding box center [786, 380] width 34 height 28
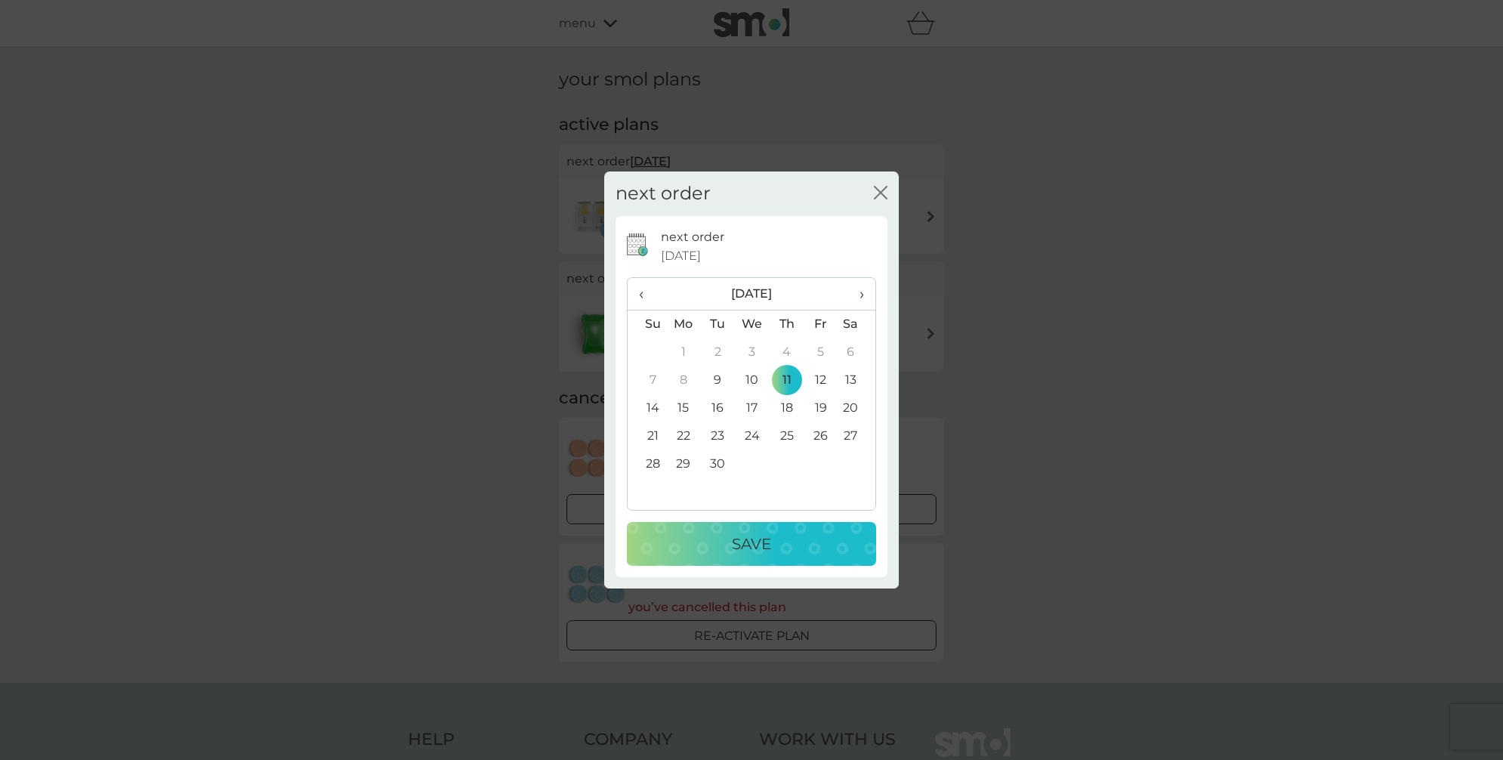
click at [738, 527] on button "Save" at bounding box center [751, 544] width 249 height 44
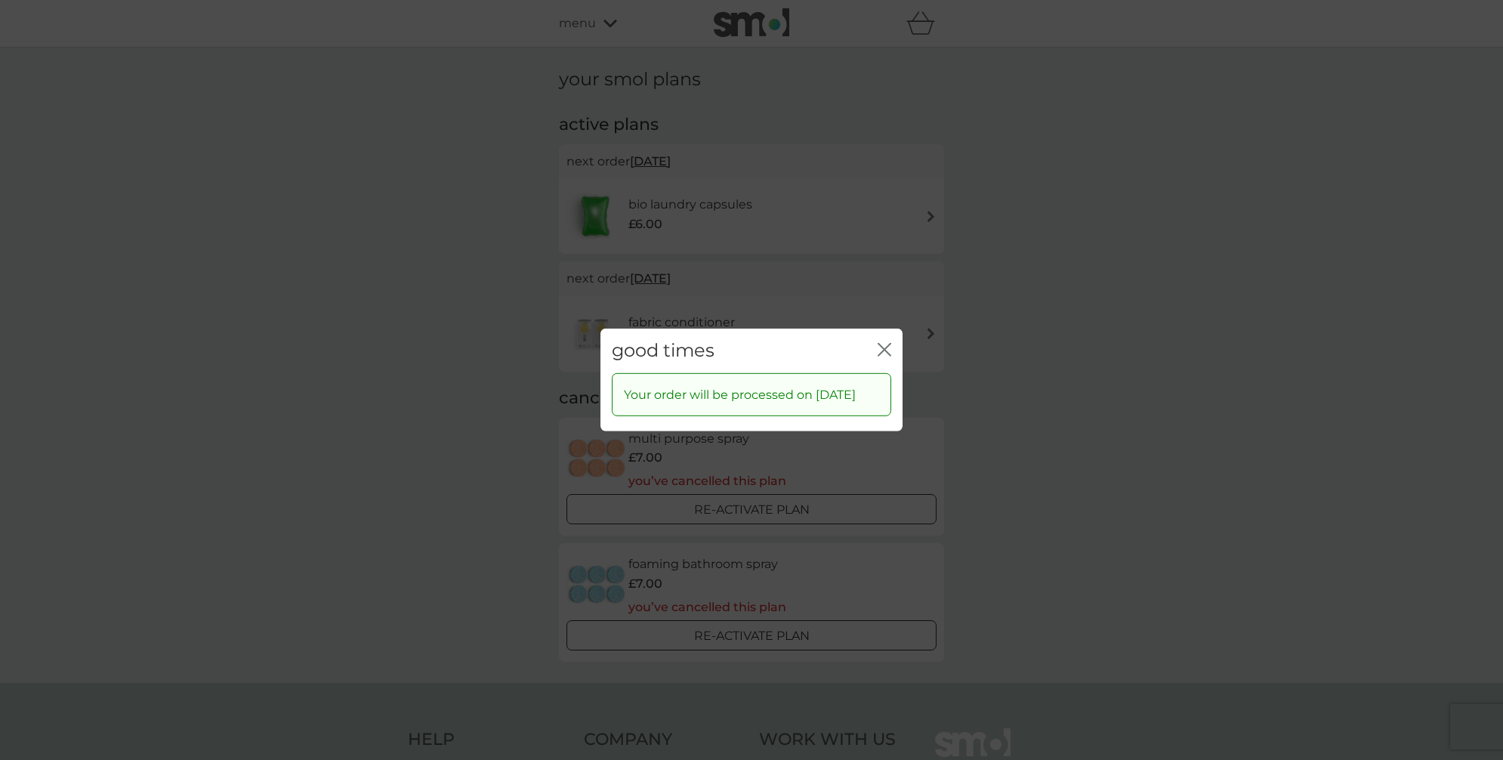
click at [888, 344] on icon "close" at bounding box center [887, 350] width 6 height 12
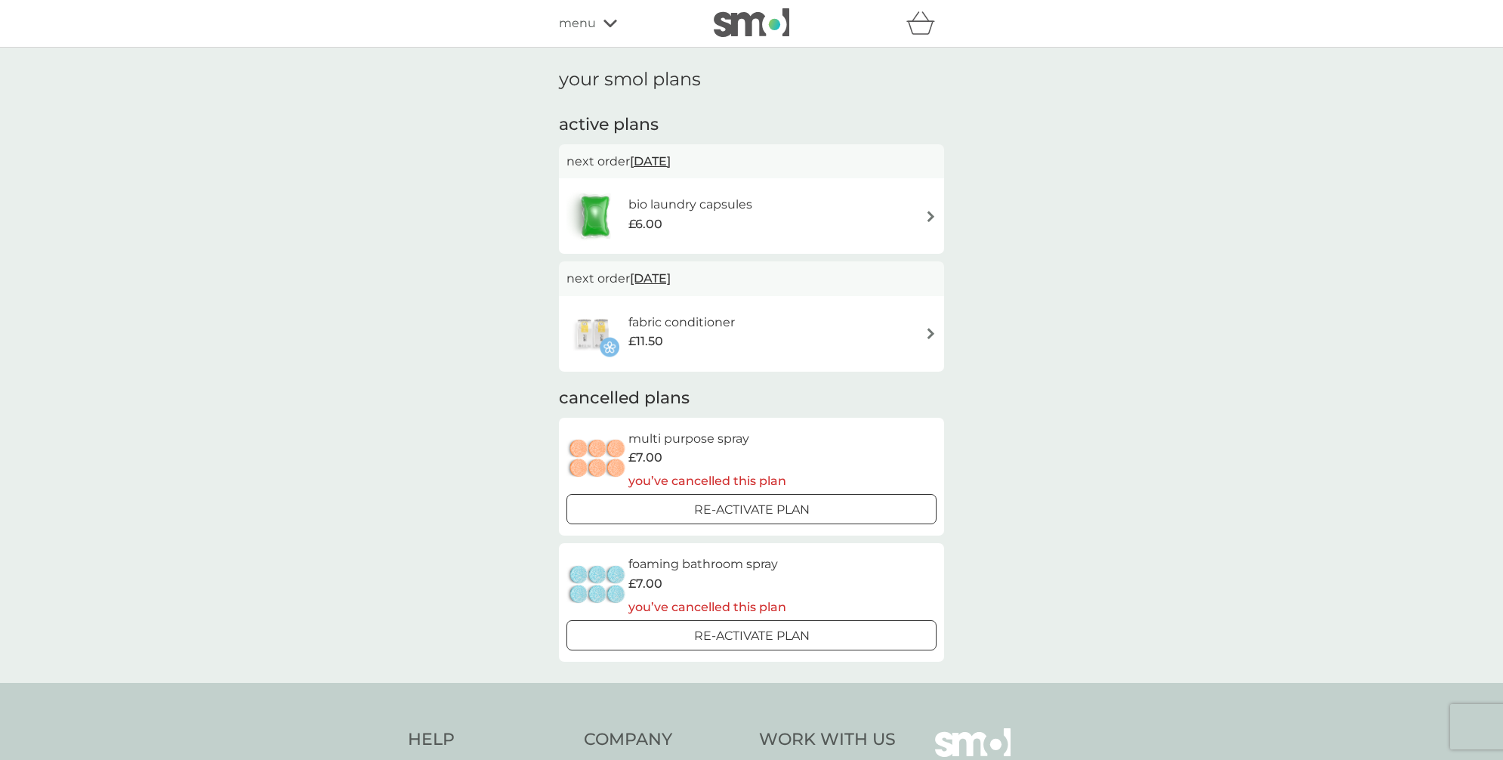
click at [608, 20] on icon at bounding box center [610, 23] width 14 height 9
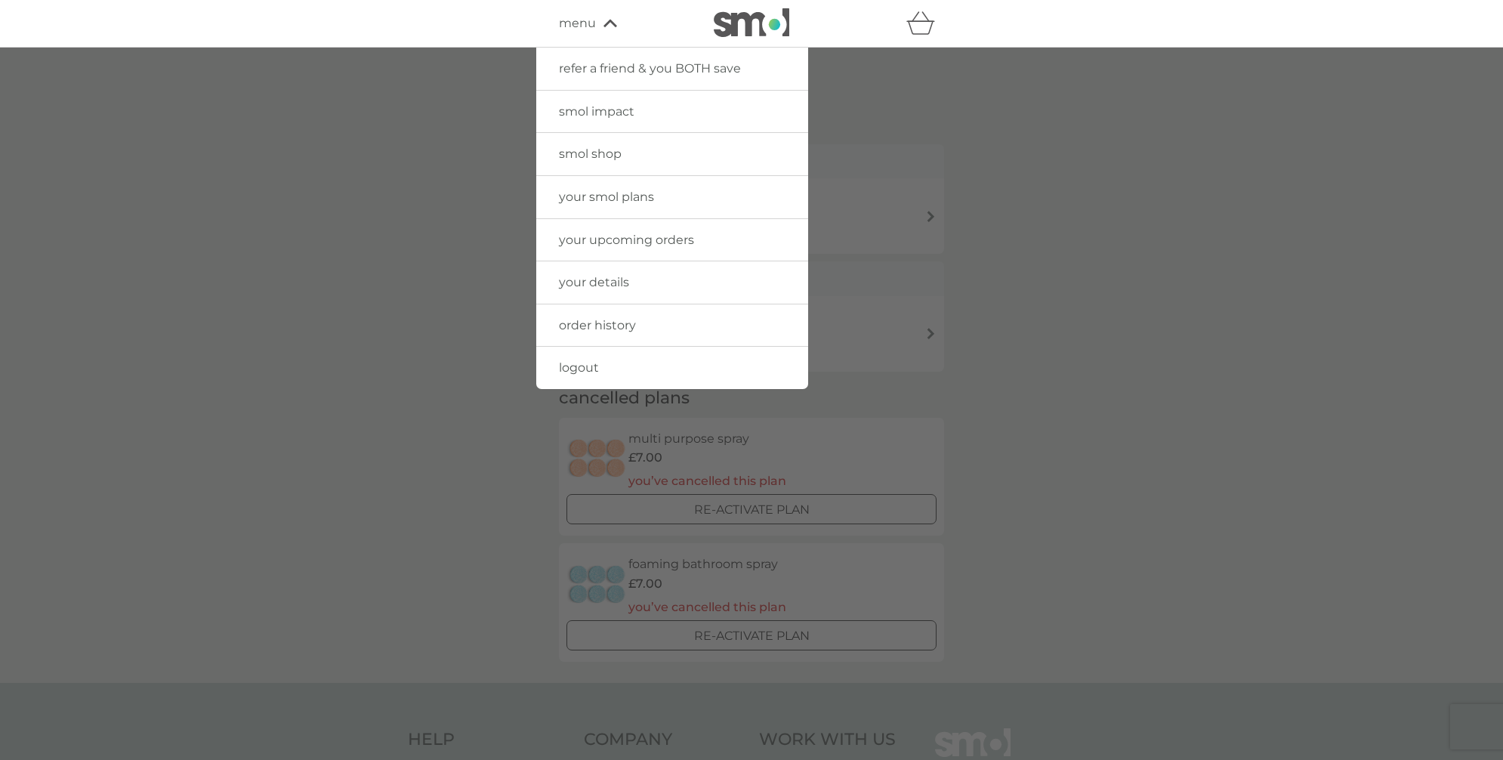
click at [746, 21] on img at bounding box center [752, 22] width 76 height 29
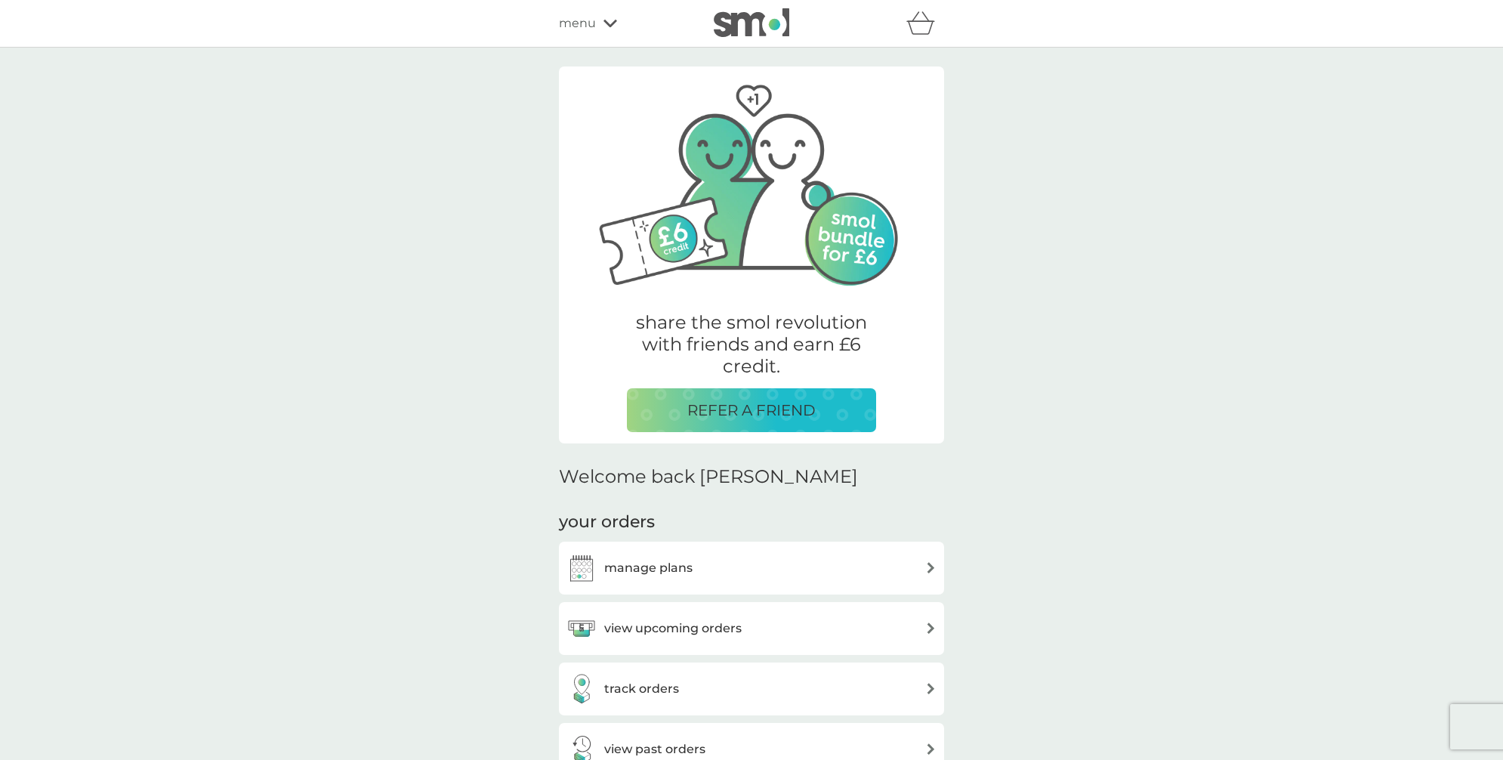
click at [603, 23] on icon at bounding box center [610, 23] width 14 height 9
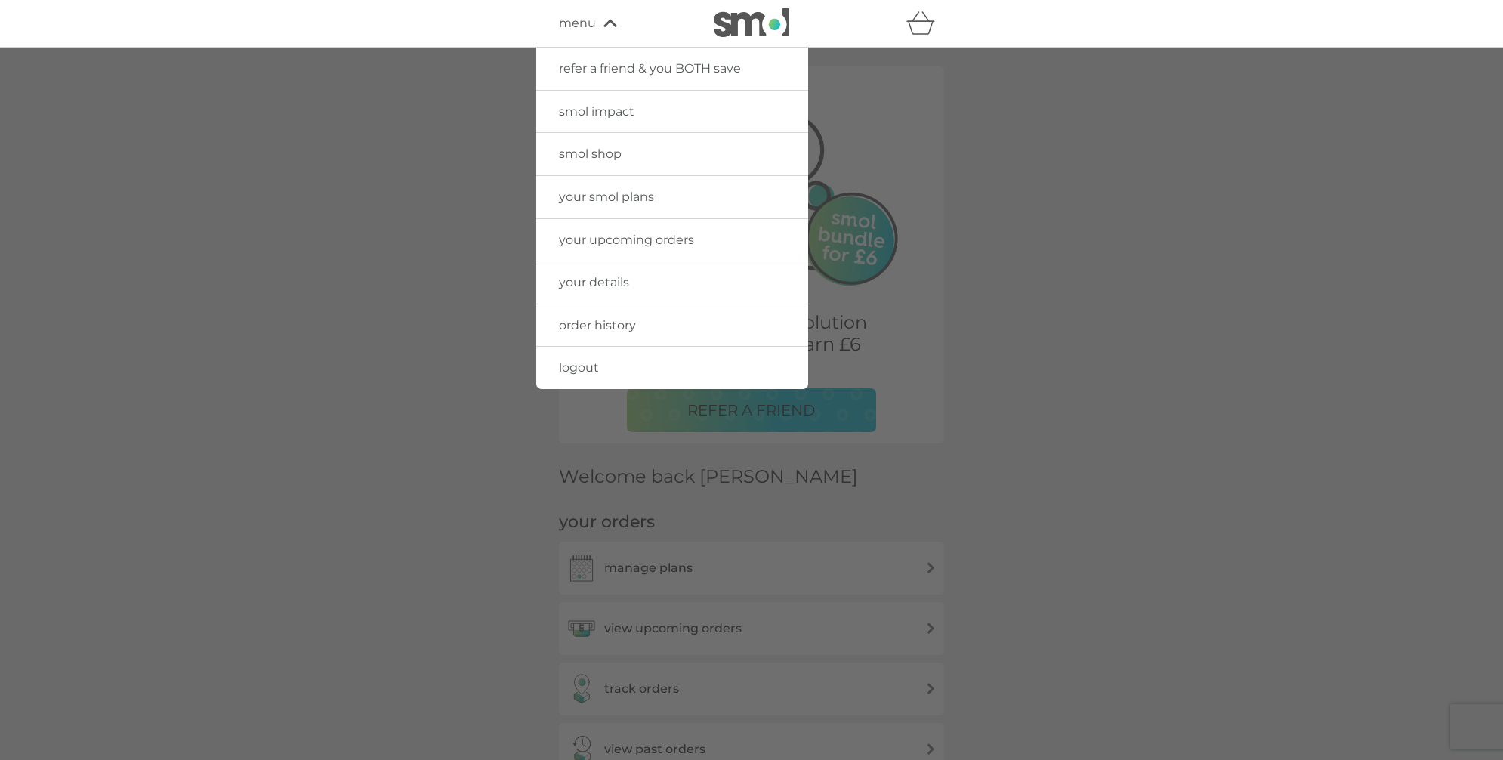
click at [599, 155] on span "smol shop" at bounding box center [590, 153] width 63 height 14
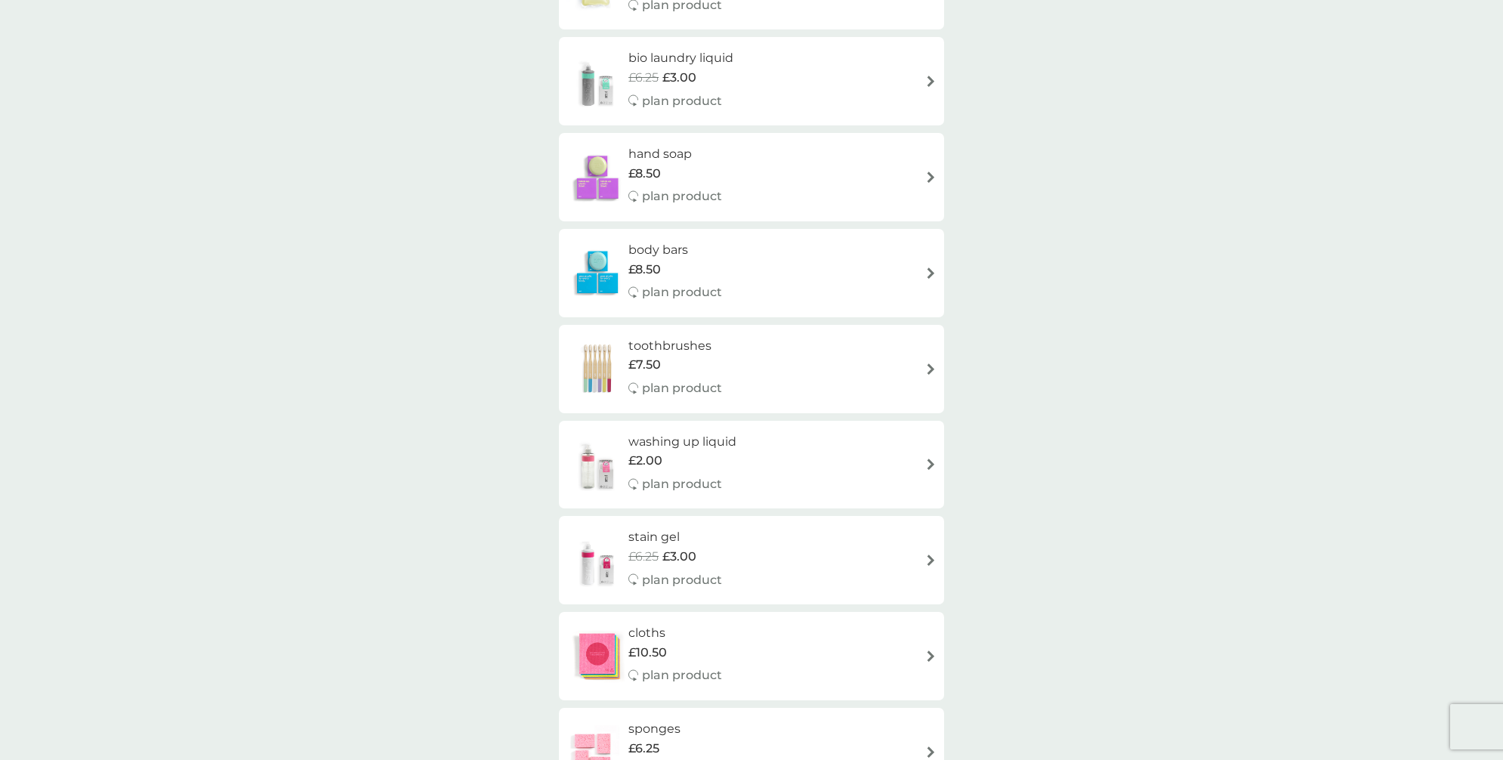
scroll to position [906, 0]
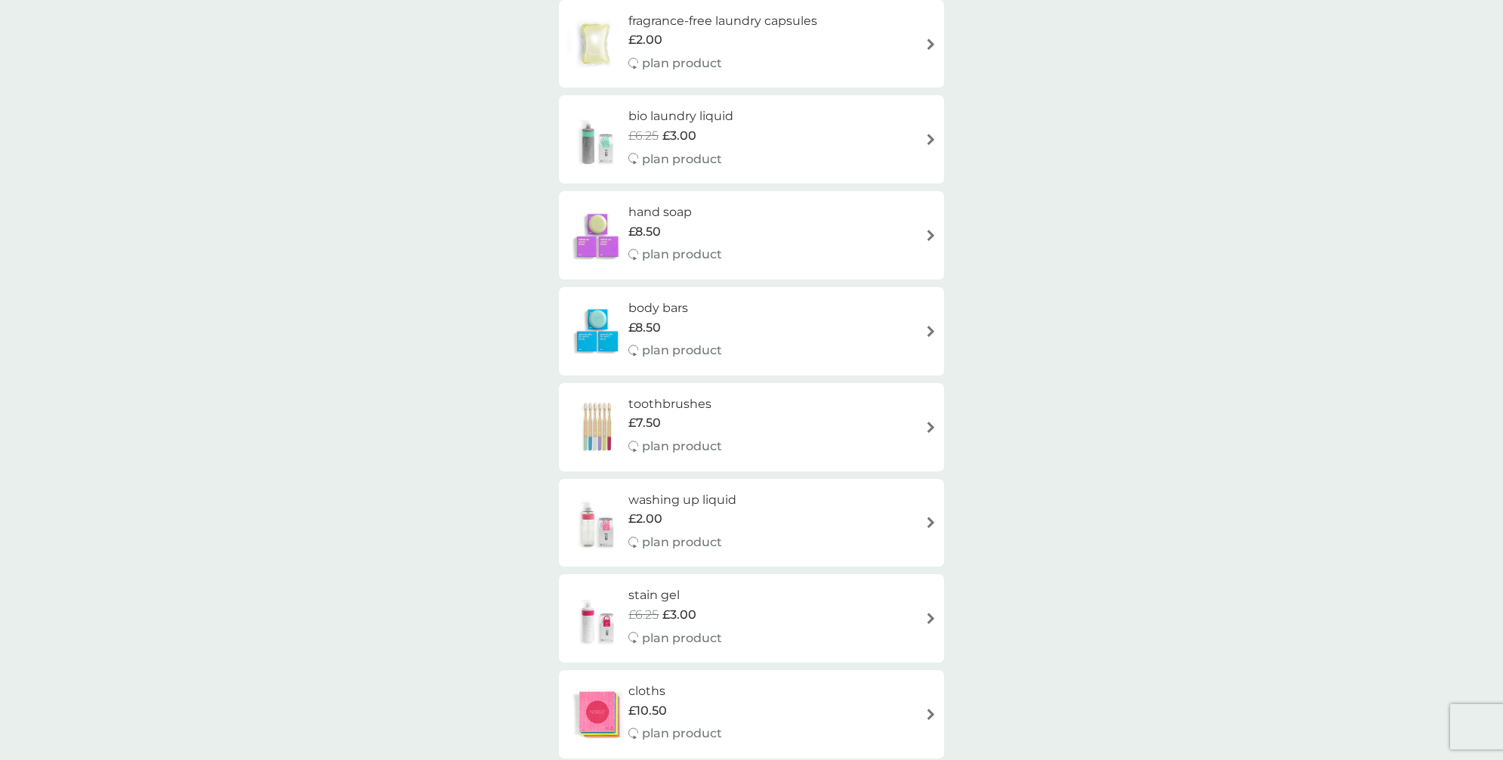
click at [735, 609] on div "stain gel £6.25 £3.00 plan product" at bounding box center [682, 618] width 109 height 66
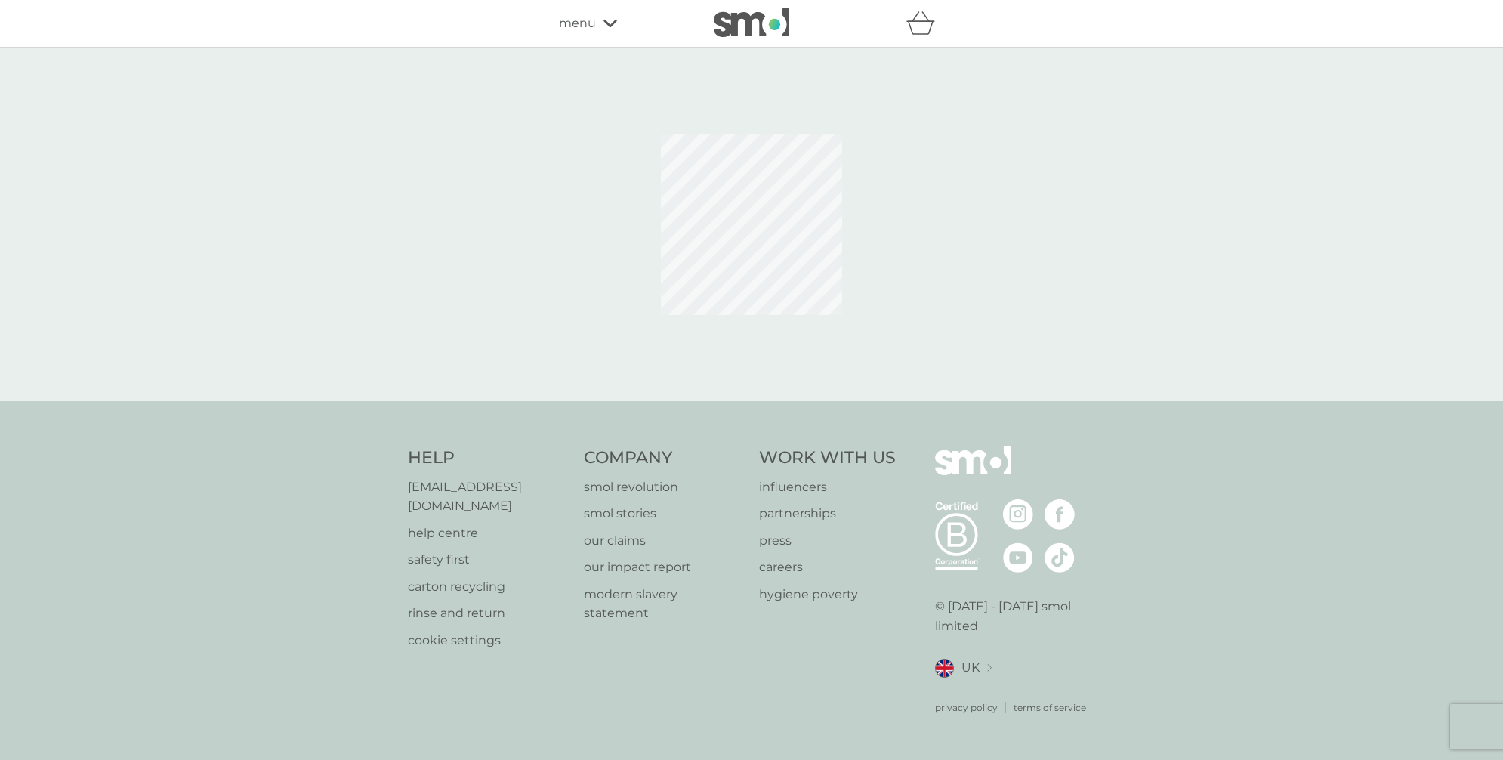
select select "182"
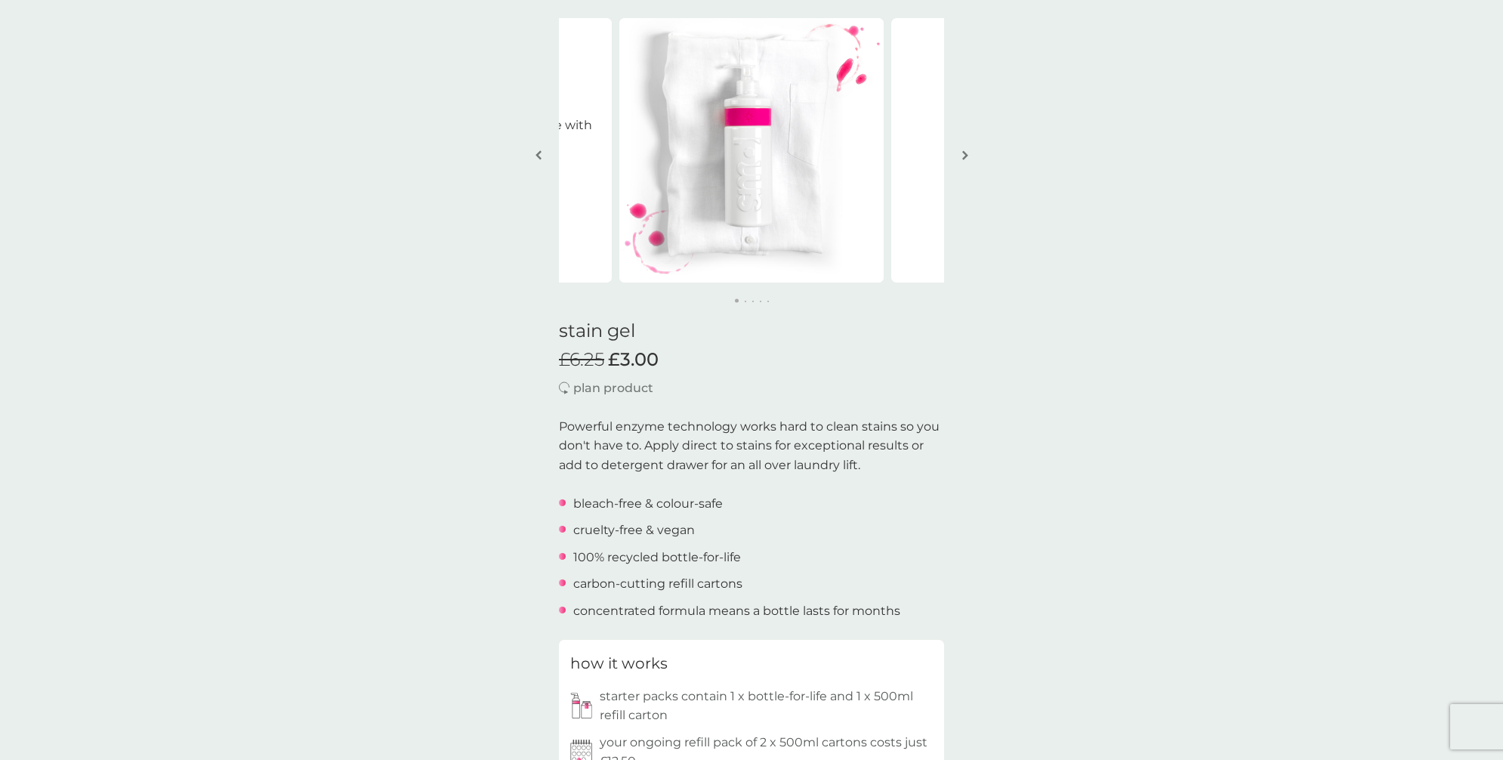
scroll to position [80, 0]
